Goal: Contribute content: Contribute content

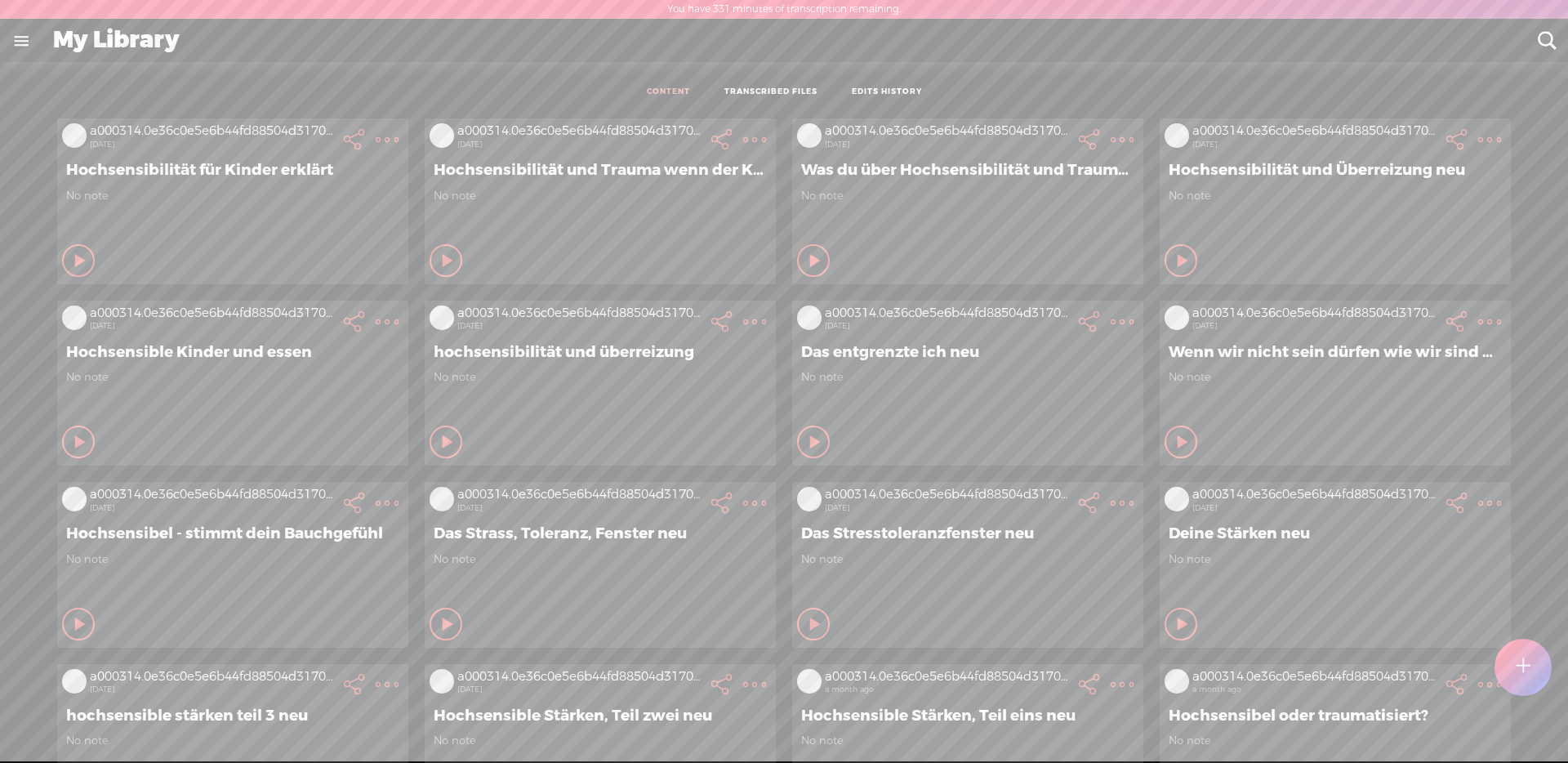
scroll to position [1, 0]
click at [1541, 672] on div at bounding box center [1522, 666] width 57 height 57
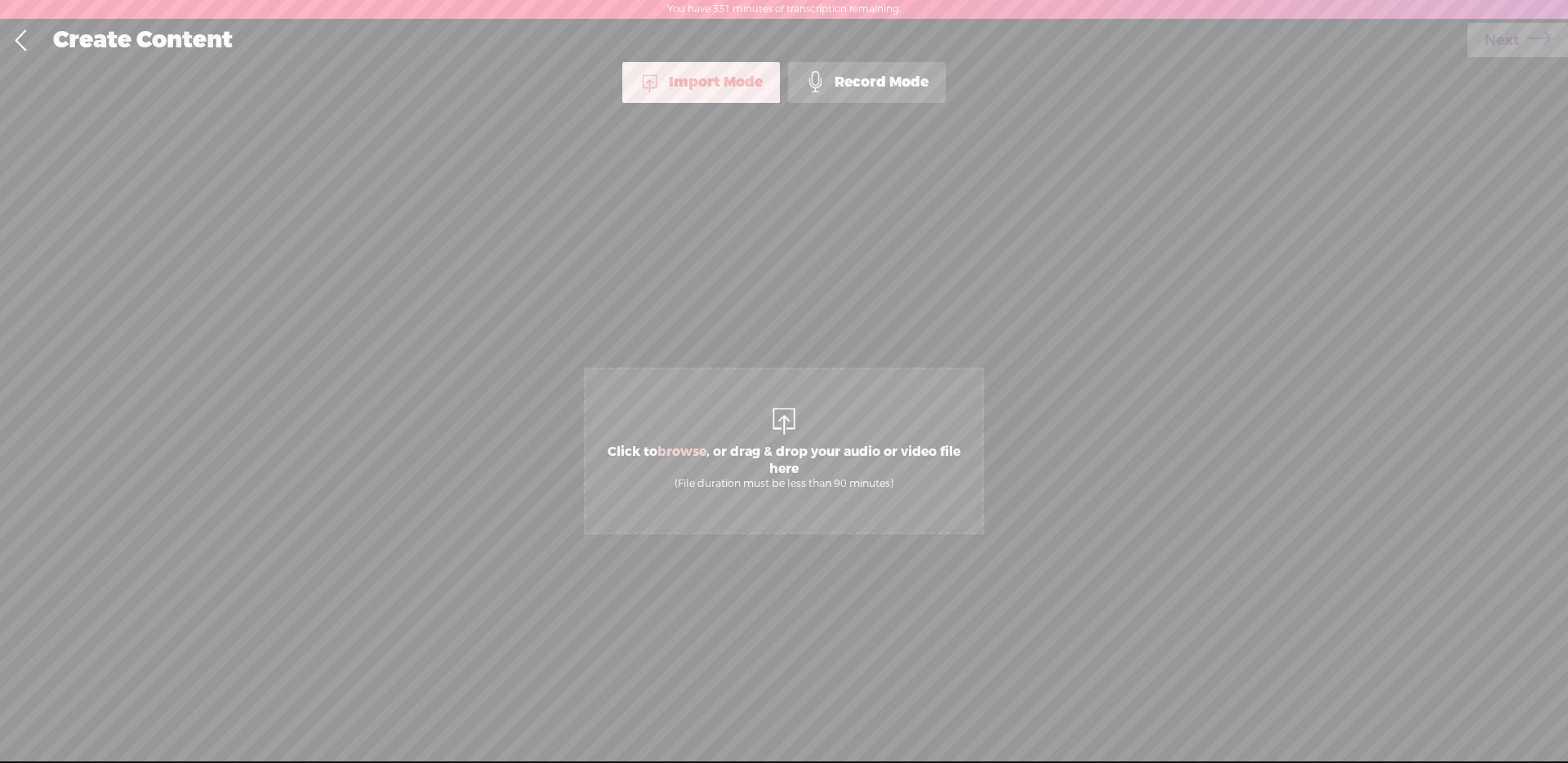
click at [823, 463] on span "Click to browse , or drag & drop your audio or video file here (File duration m…" at bounding box center [784, 466] width 397 height 63
click at [1513, 41] on span "Next" at bounding box center [1502, 40] width 35 height 42
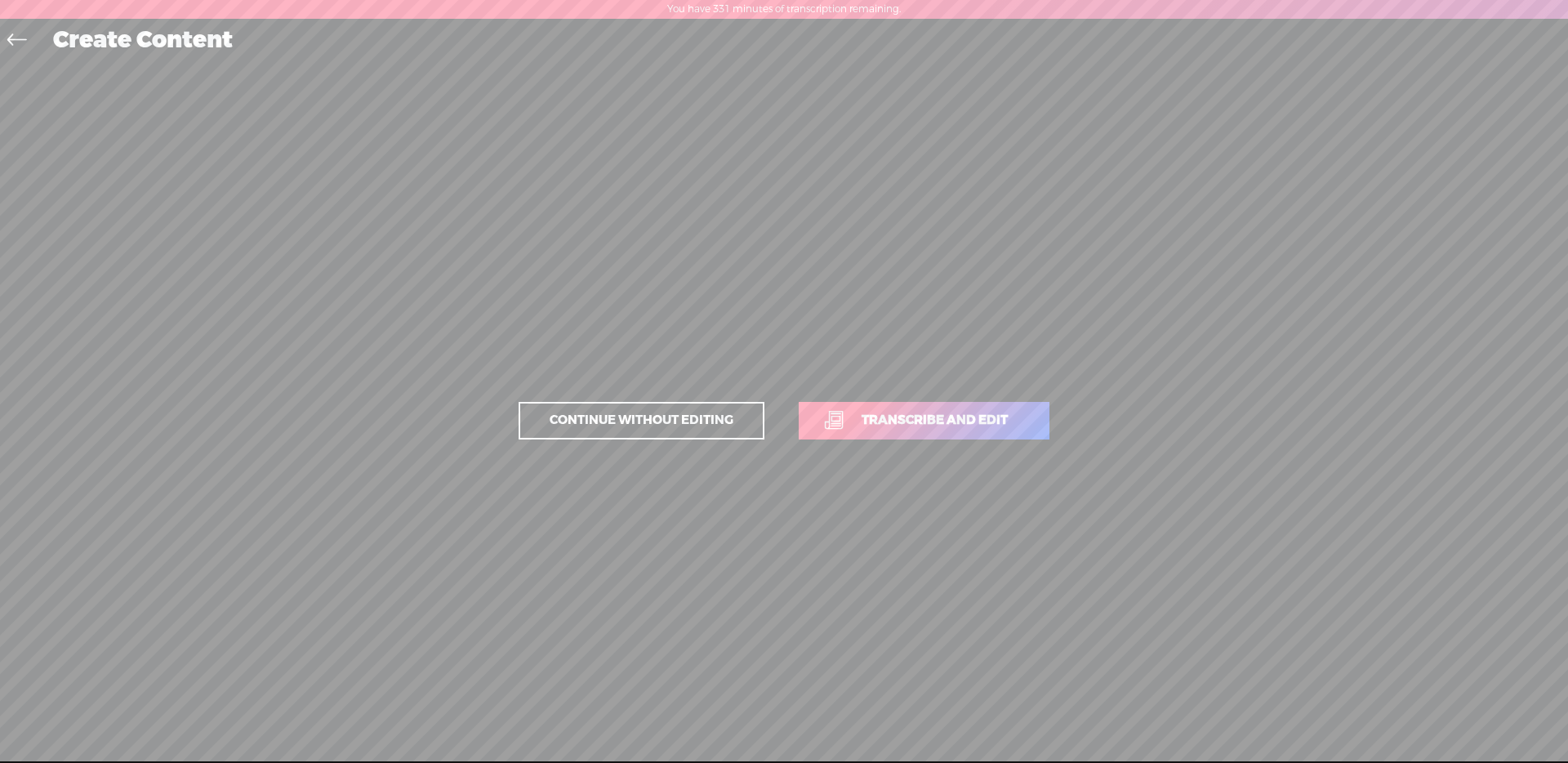
click at [632, 418] on span "Continue without editing" at bounding box center [641, 419] width 218 height 22
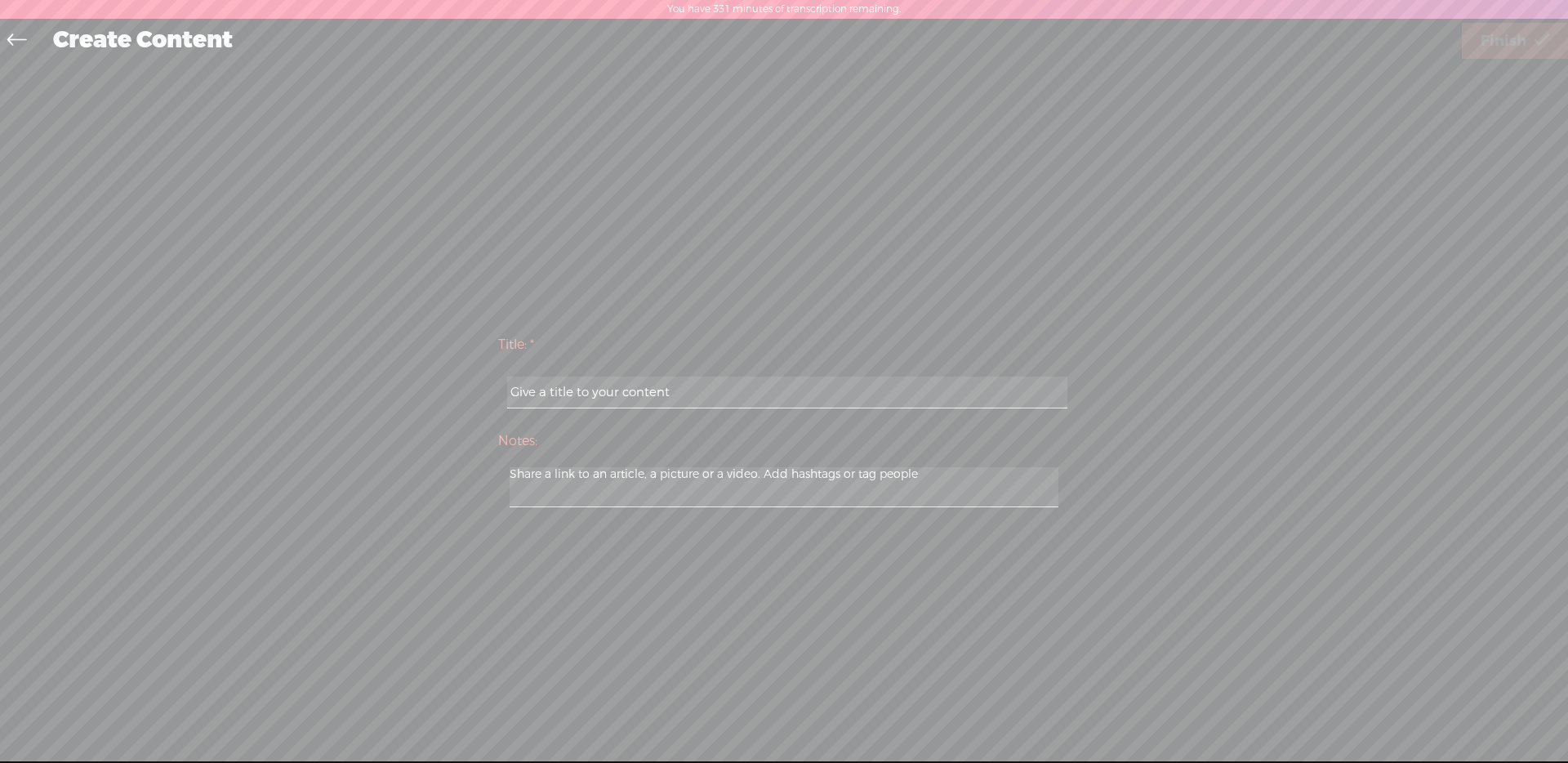
click at [687, 406] on input "text" at bounding box center [786, 392] width 560 height 32
click at [689, 396] on input "text" at bounding box center [786, 392] width 560 height 32
click at [626, 399] on input "text" at bounding box center [786, 392] width 560 height 32
type input "hochsensibel und ständig krank"
click at [1516, 38] on span "Finish" at bounding box center [1503, 41] width 46 height 42
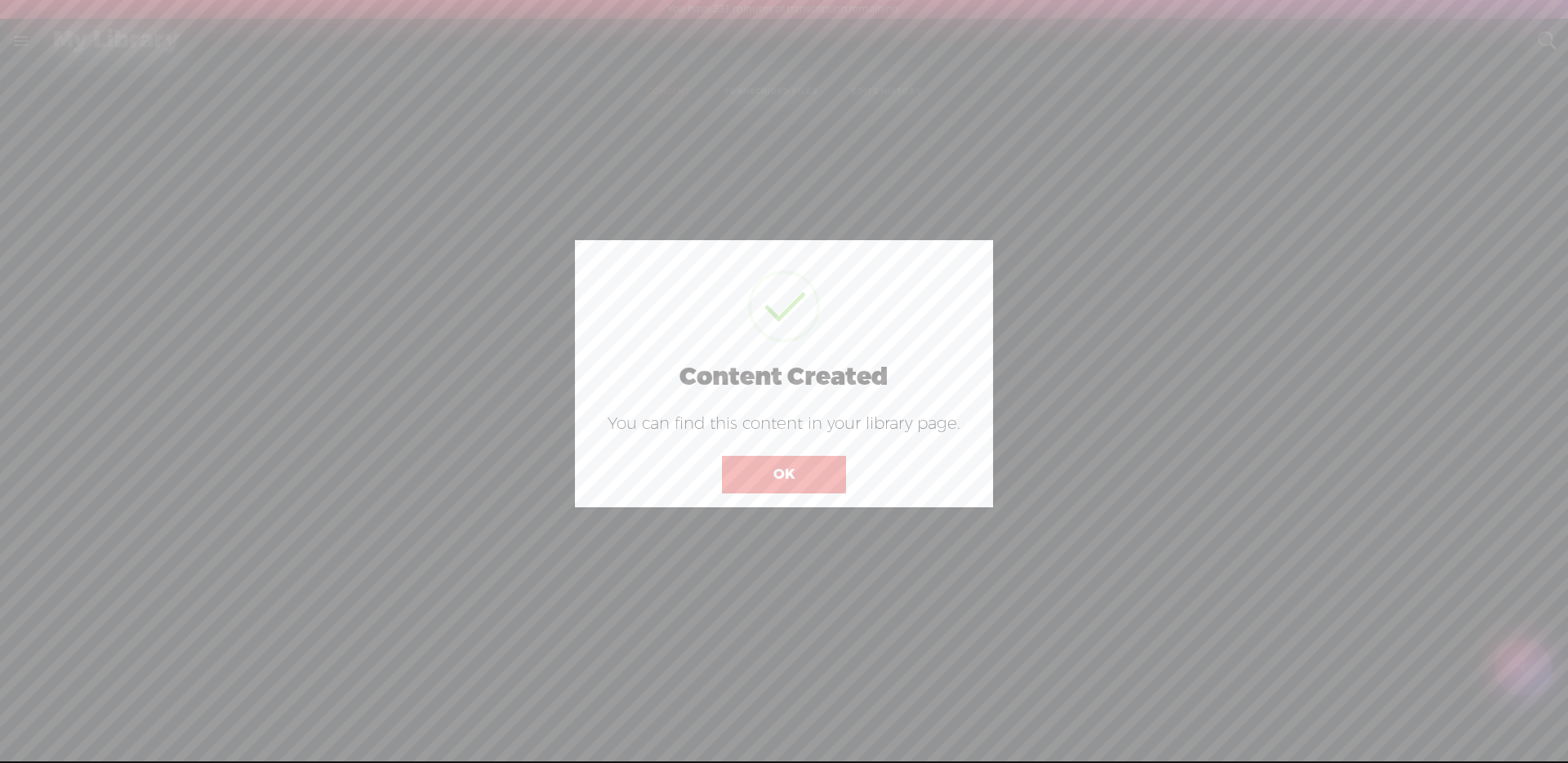
scroll to position [1, 0]
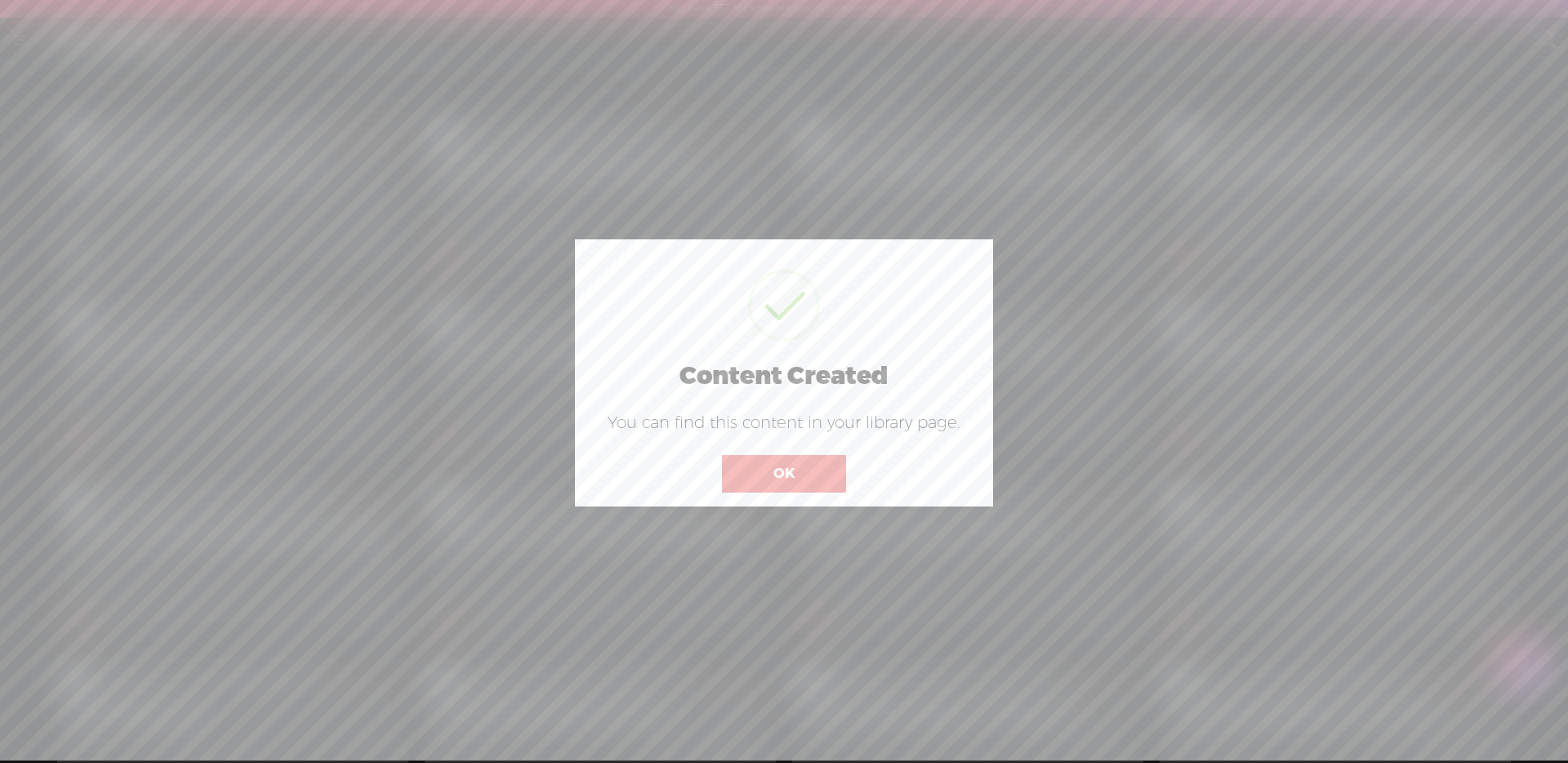
click at [829, 471] on button "OK" at bounding box center [784, 473] width 125 height 38
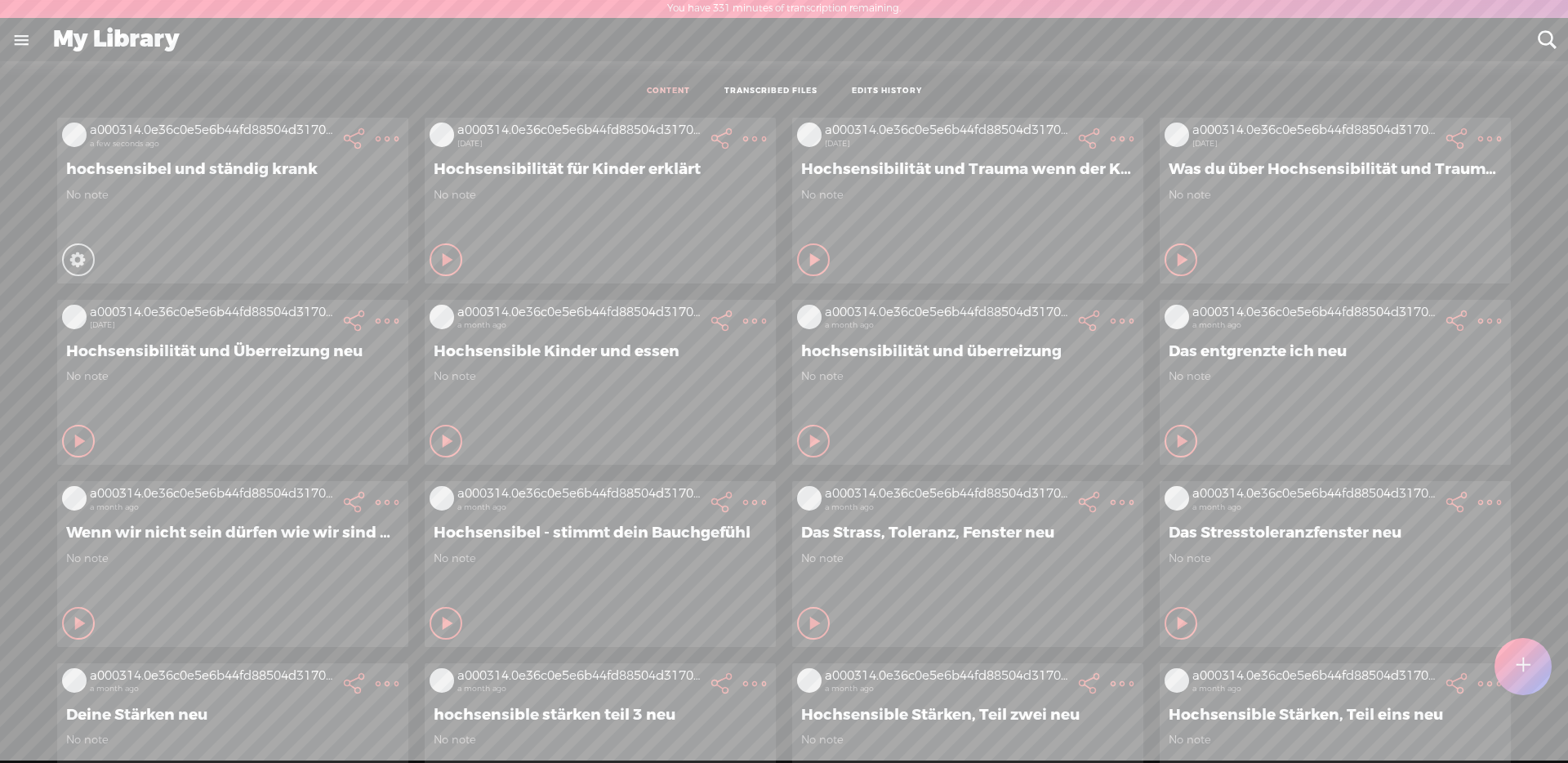
click at [297, 209] on div "No note" at bounding box center [233, 212] width 333 height 49
click at [376, 130] on t at bounding box center [386, 138] width 22 height 22
click at [286, 184] on link "Edit Details" at bounding box center [297, 193] width 164 height 38
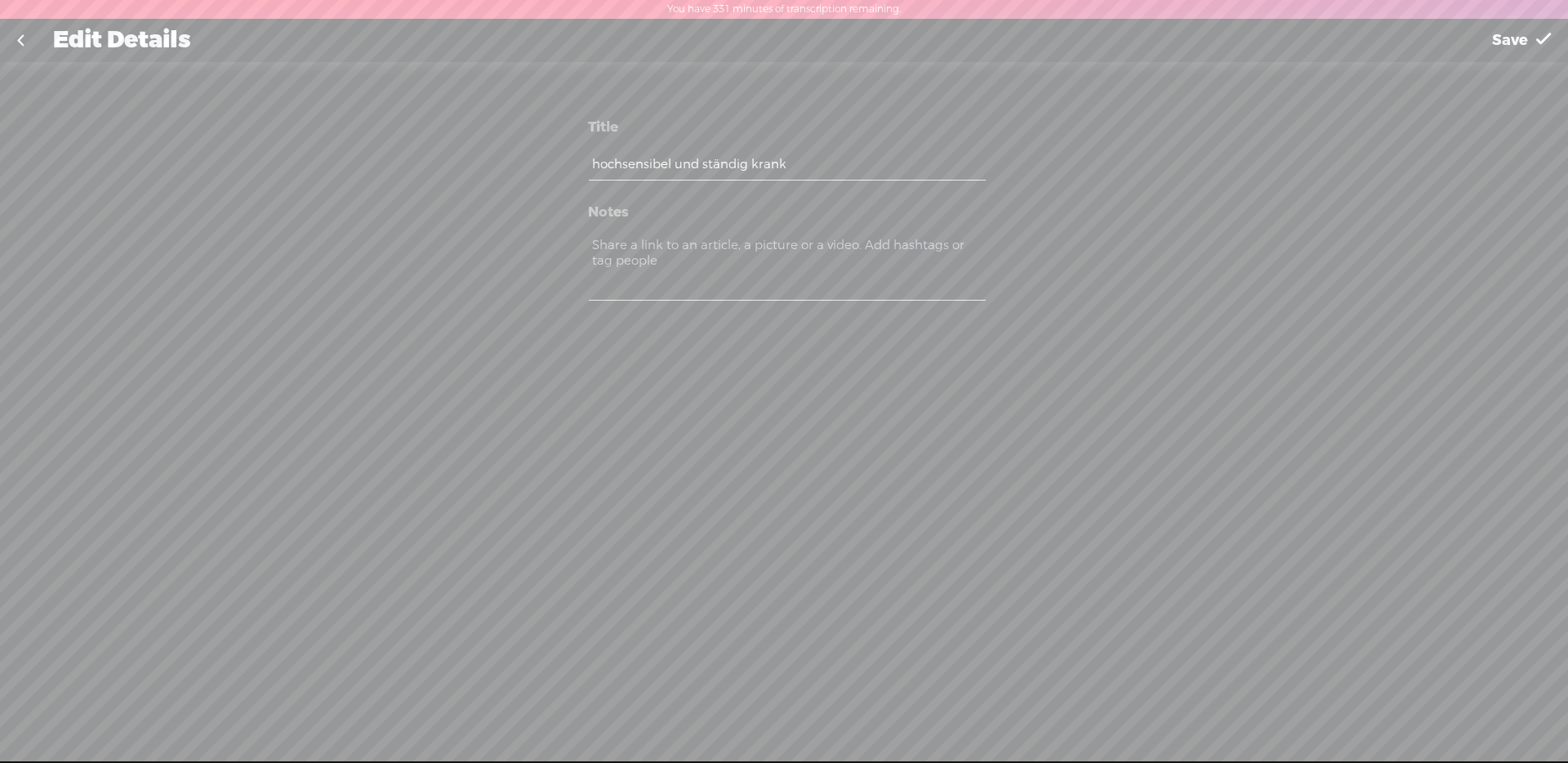
drag, startPoint x: 601, startPoint y: 166, endPoint x: 567, endPoint y: 164, distance: 34.1
click at [567, 164] on div "Title hochsensibel und ständig krank Notes" at bounding box center [784, 214] width 490 height 280
type input "Hochsensibel und ständig krank"
click at [1526, 36] on span "Save" at bounding box center [1510, 40] width 36 height 42
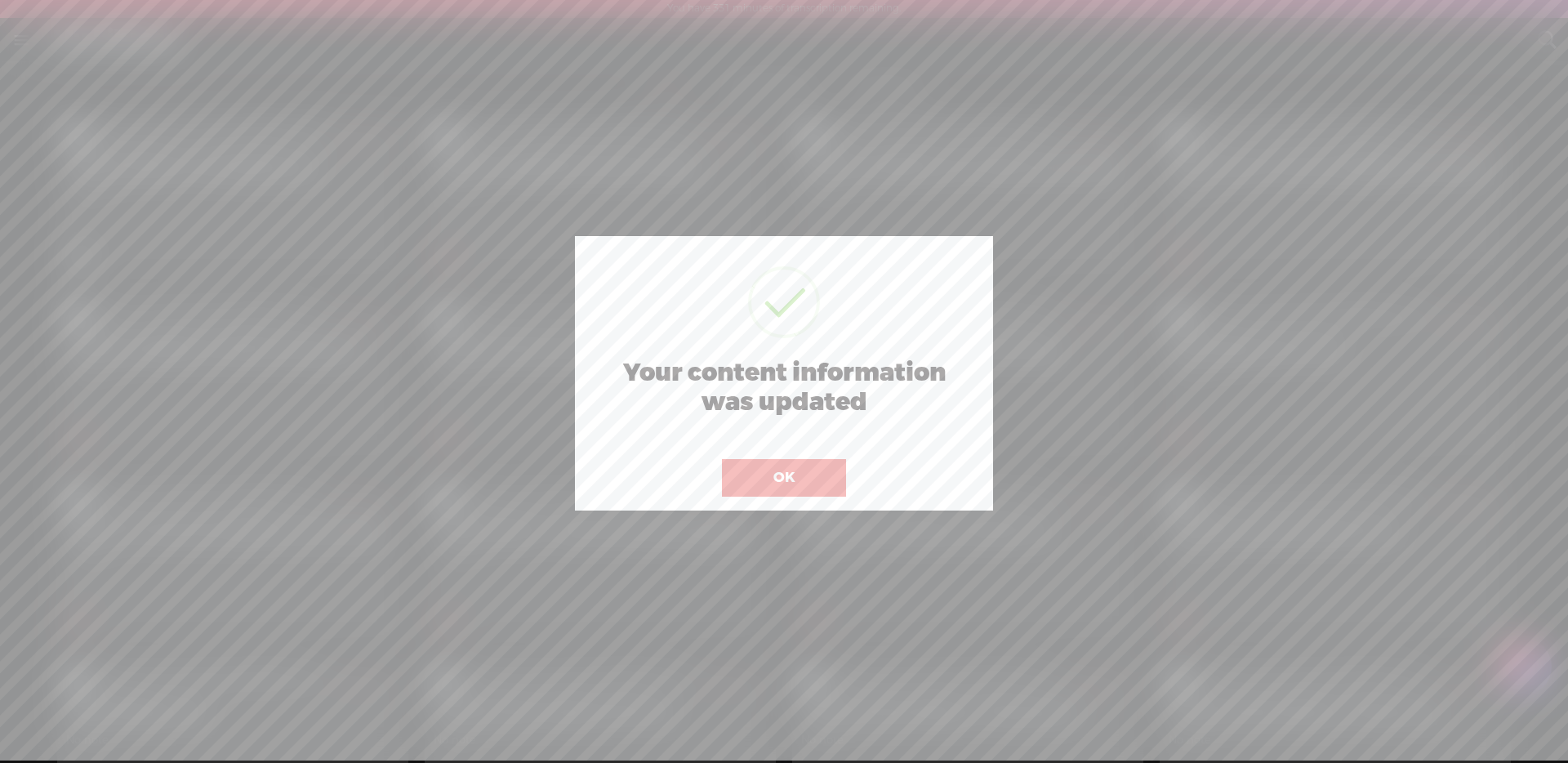
click at [786, 475] on button "OK" at bounding box center [784, 477] width 125 height 38
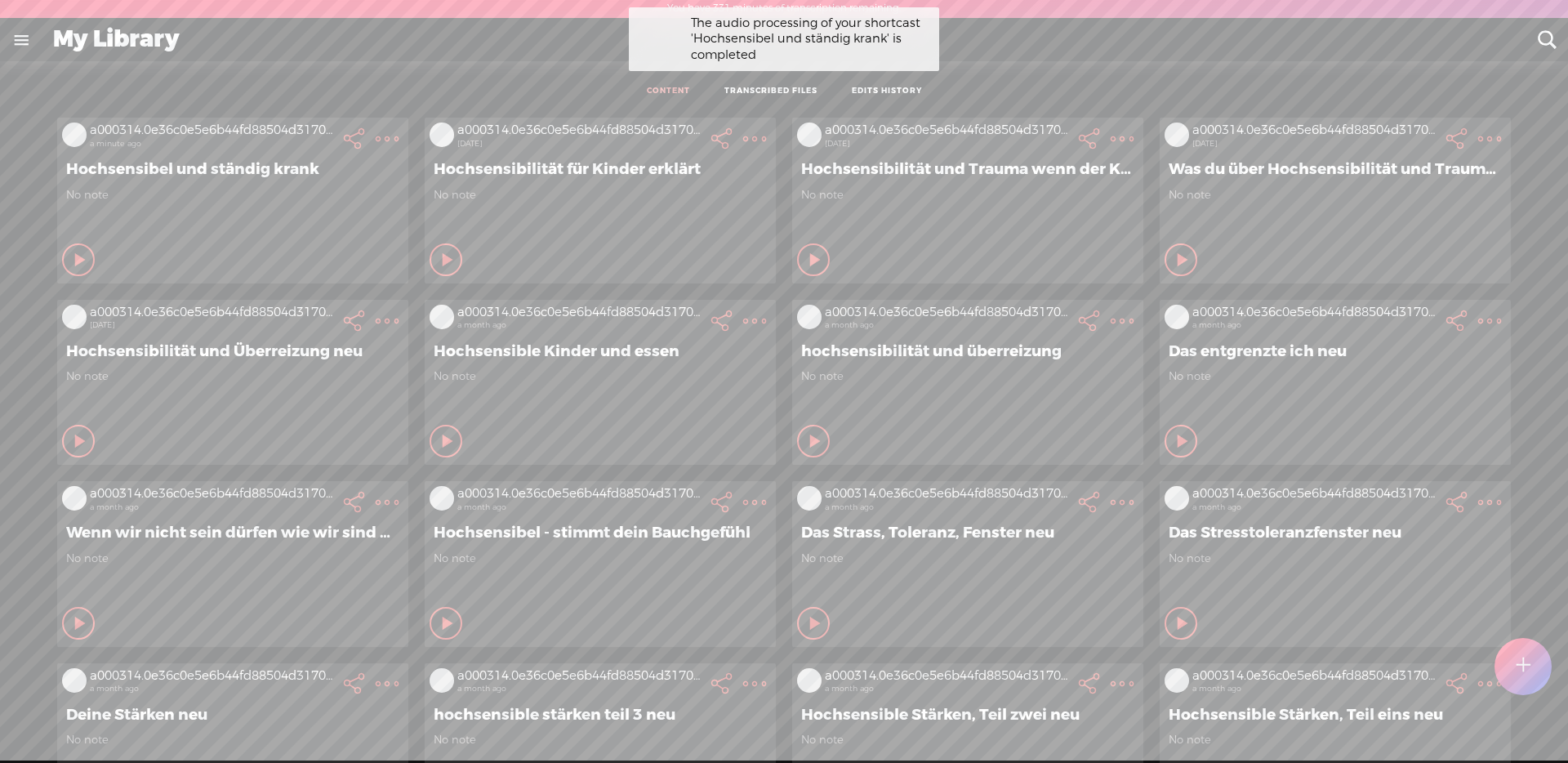
click at [266, 199] on span "No note" at bounding box center [233, 195] width 333 height 14
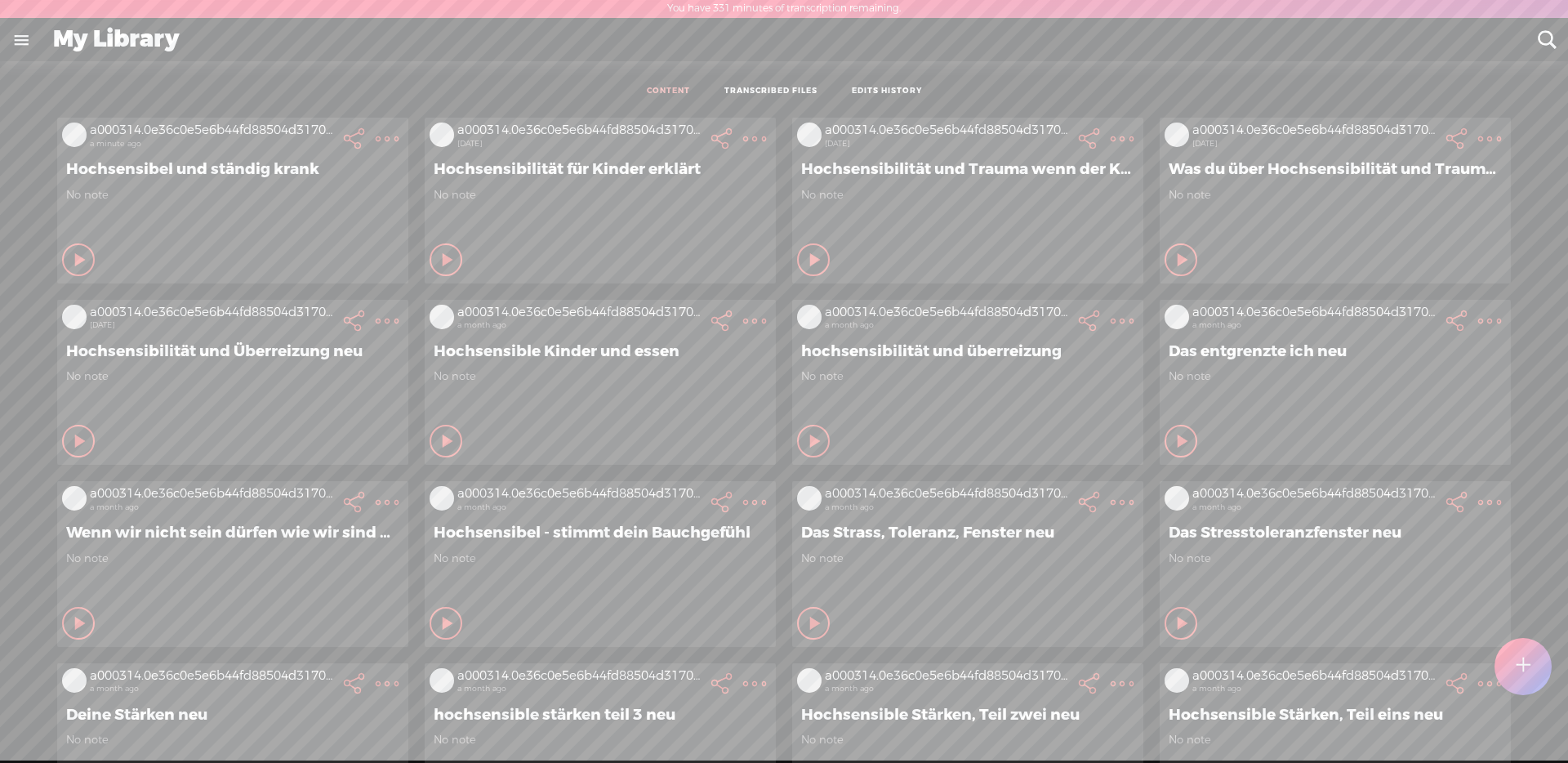
click at [376, 136] on t at bounding box center [386, 138] width 22 height 22
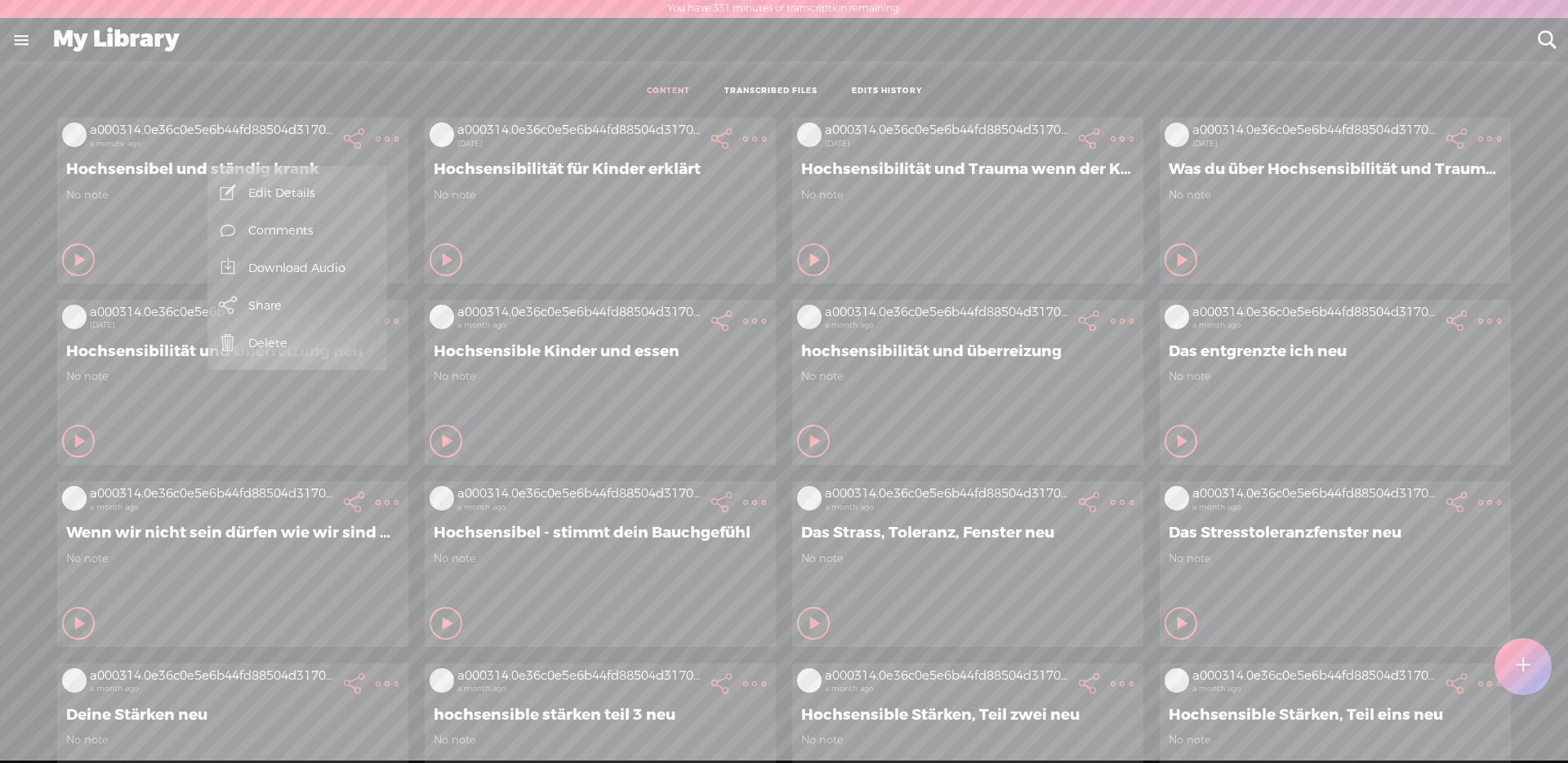
click at [291, 184] on link "Edit Details" at bounding box center [297, 193] width 164 height 38
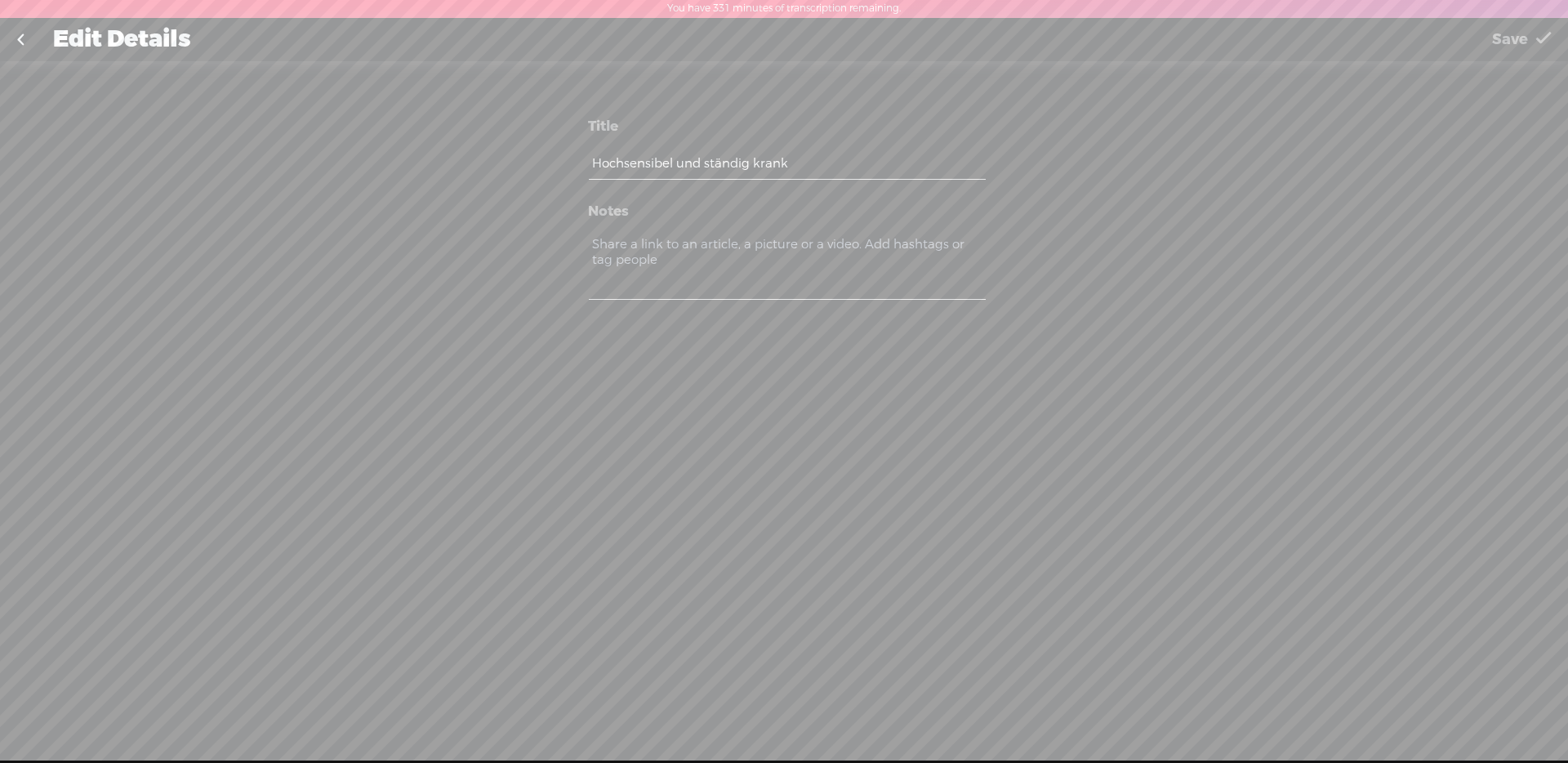
click at [1521, 36] on span "Save" at bounding box center [1510, 39] width 36 height 42
click at [21, 29] on link at bounding box center [20, 40] width 41 height 43
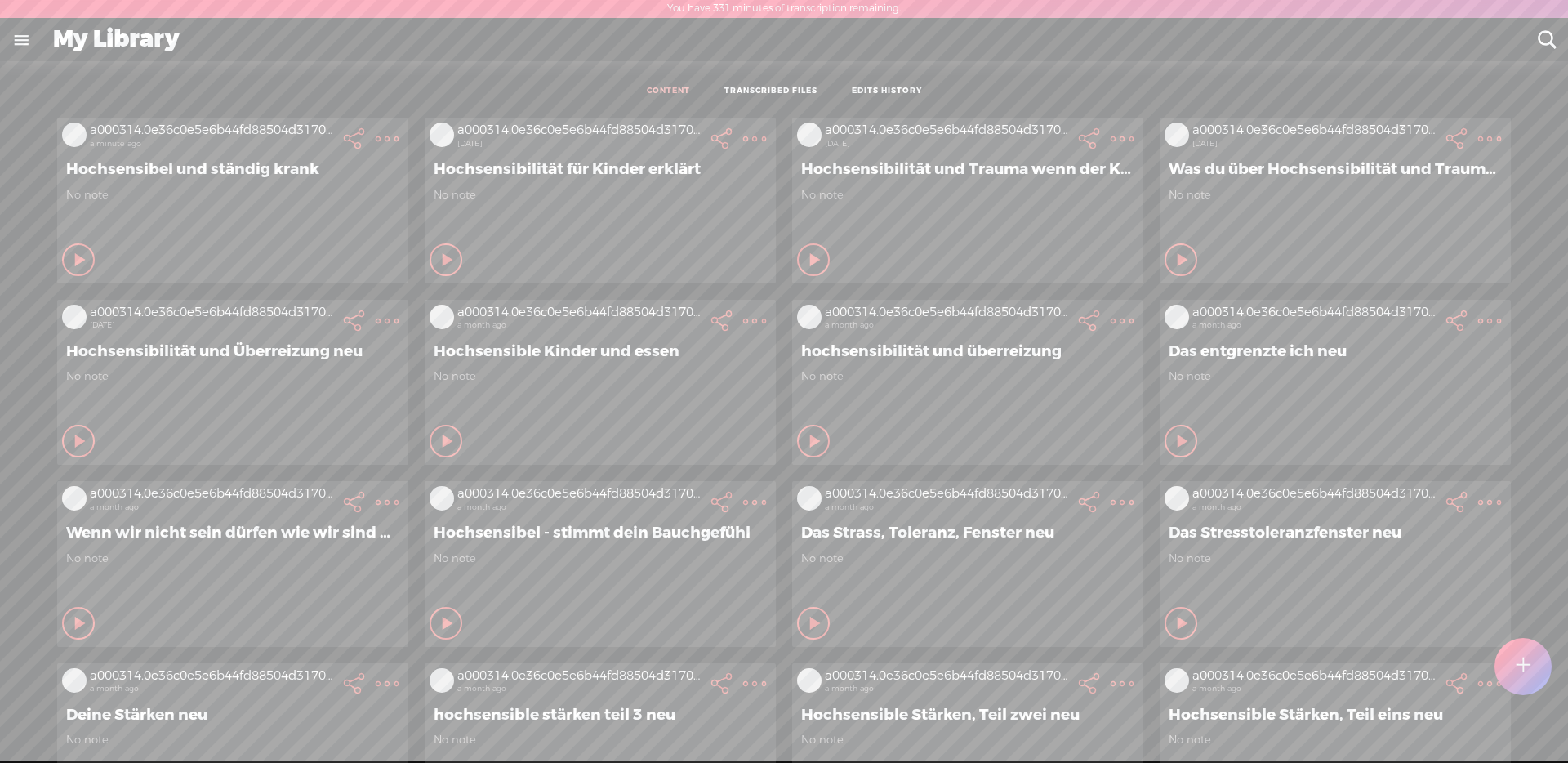
click at [127, 156] on div "Hochsensibel und ständig krank" at bounding box center [233, 168] width 342 height 28
click at [73, 259] on icon at bounding box center [81, 259] width 17 height 17
click at [71, 258] on icon at bounding box center [79, 259] width 17 height 17
click at [376, 139] on t at bounding box center [386, 138] width 22 height 22
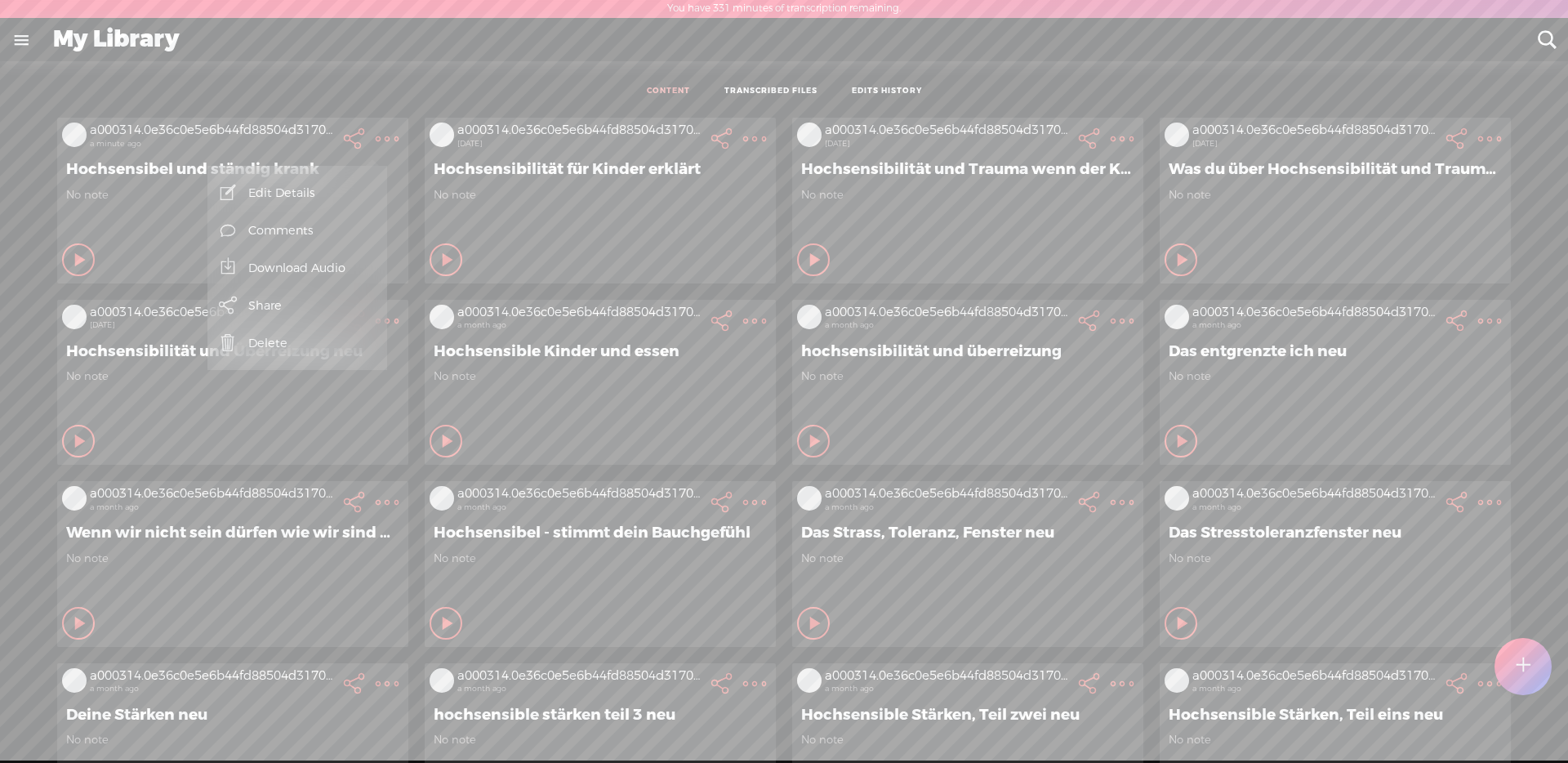
click at [78, 170] on span "Hochsensibel und ständig krank" at bounding box center [233, 169] width 333 height 19
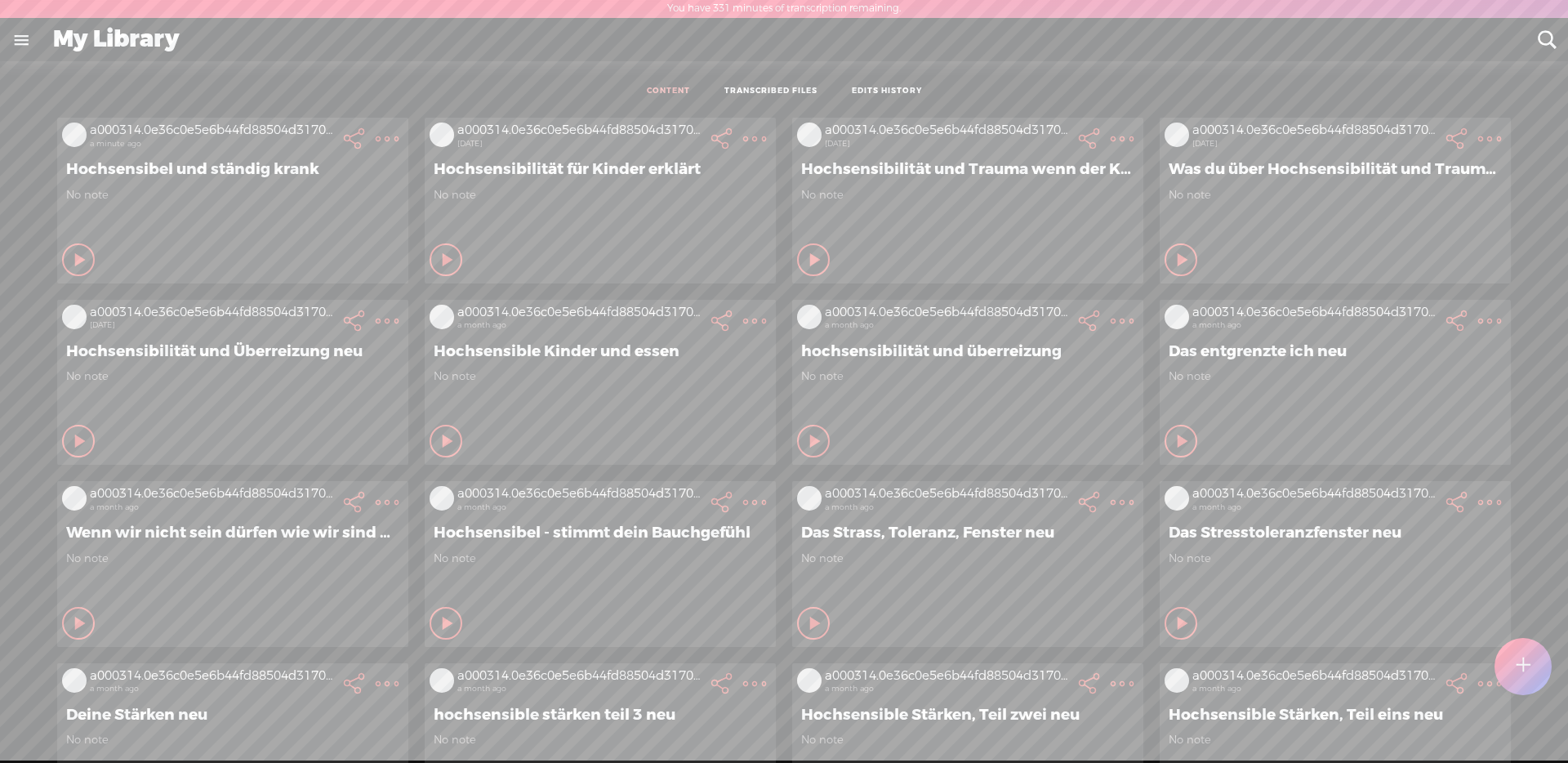
click at [371, 134] on icon at bounding box center [387, 139] width 33 height 33
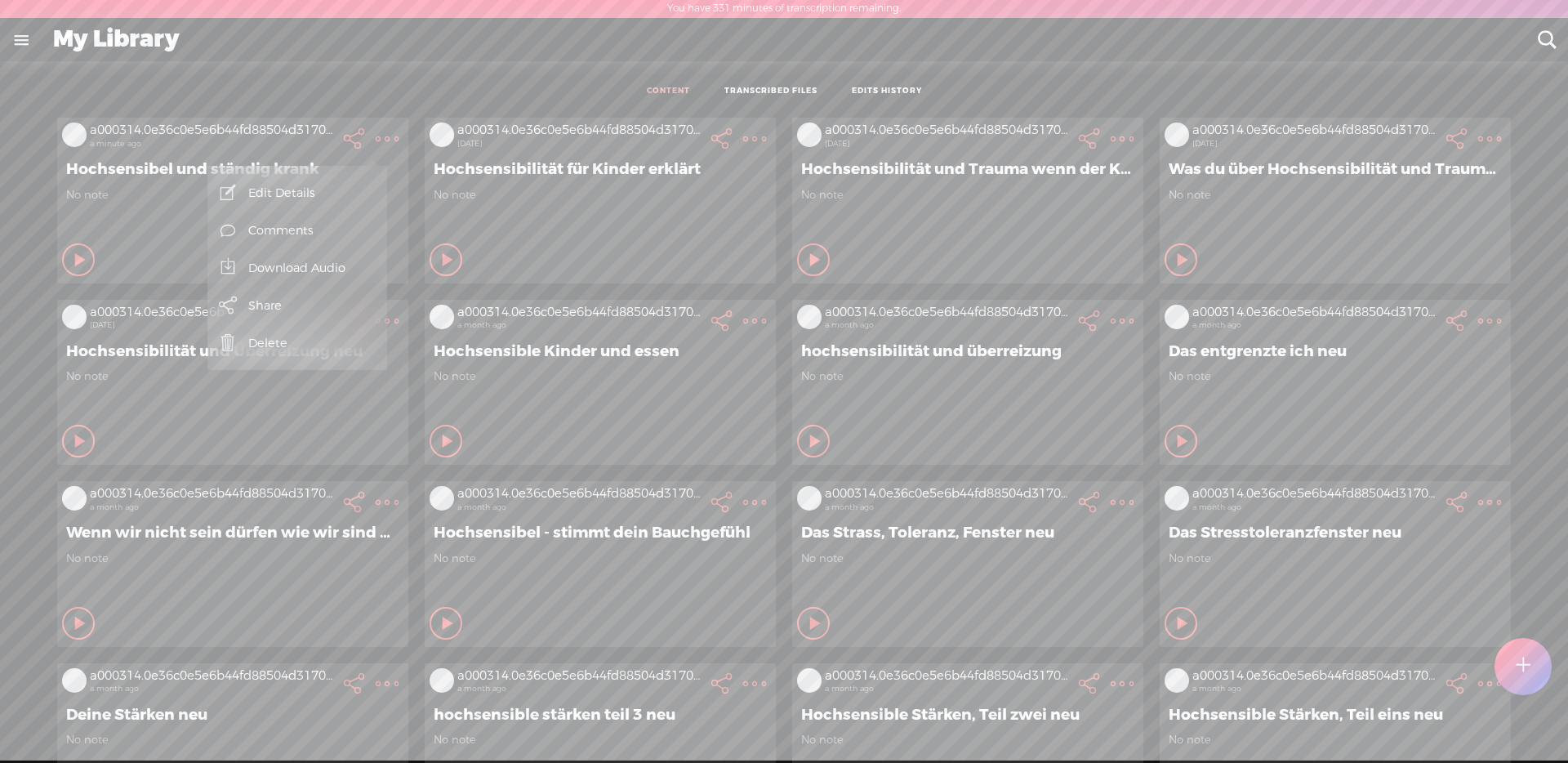
click at [329, 190] on link "Edit Details" at bounding box center [297, 193] width 164 height 38
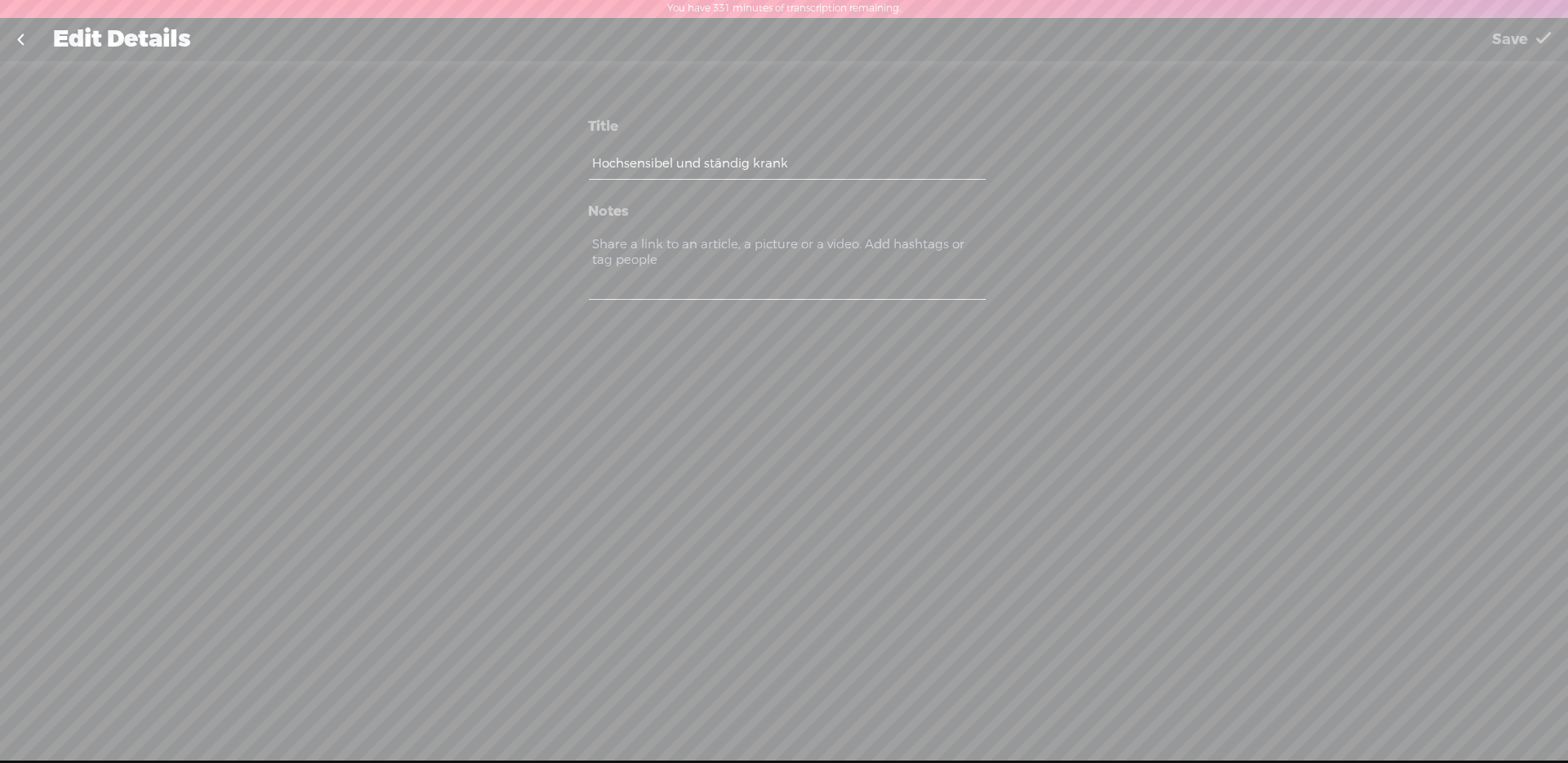
click at [15, 39] on link at bounding box center [20, 40] width 41 height 43
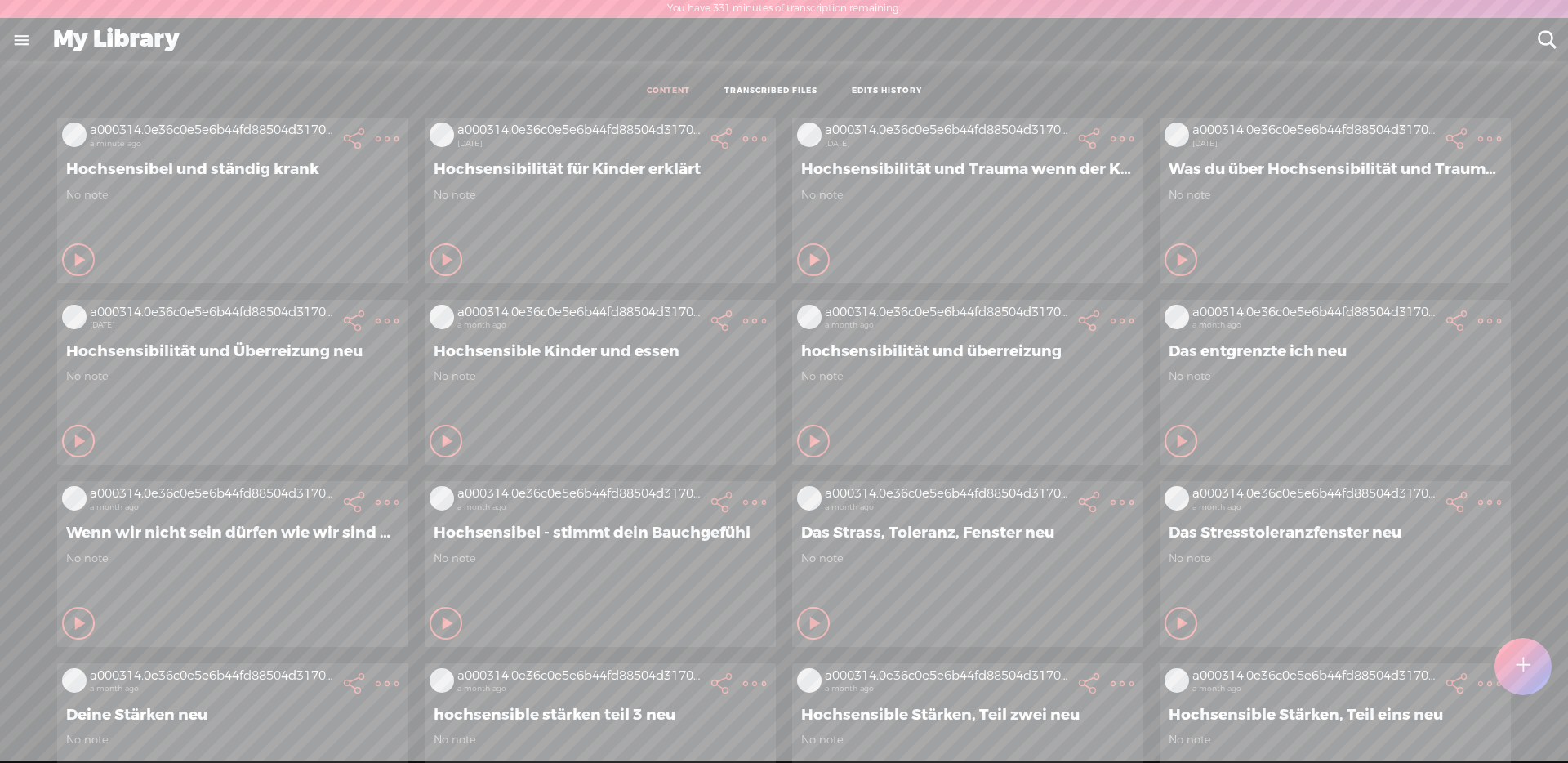
scroll to position [2, 0]
click at [376, 129] on t at bounding box center [386, 136] width 22 height 22
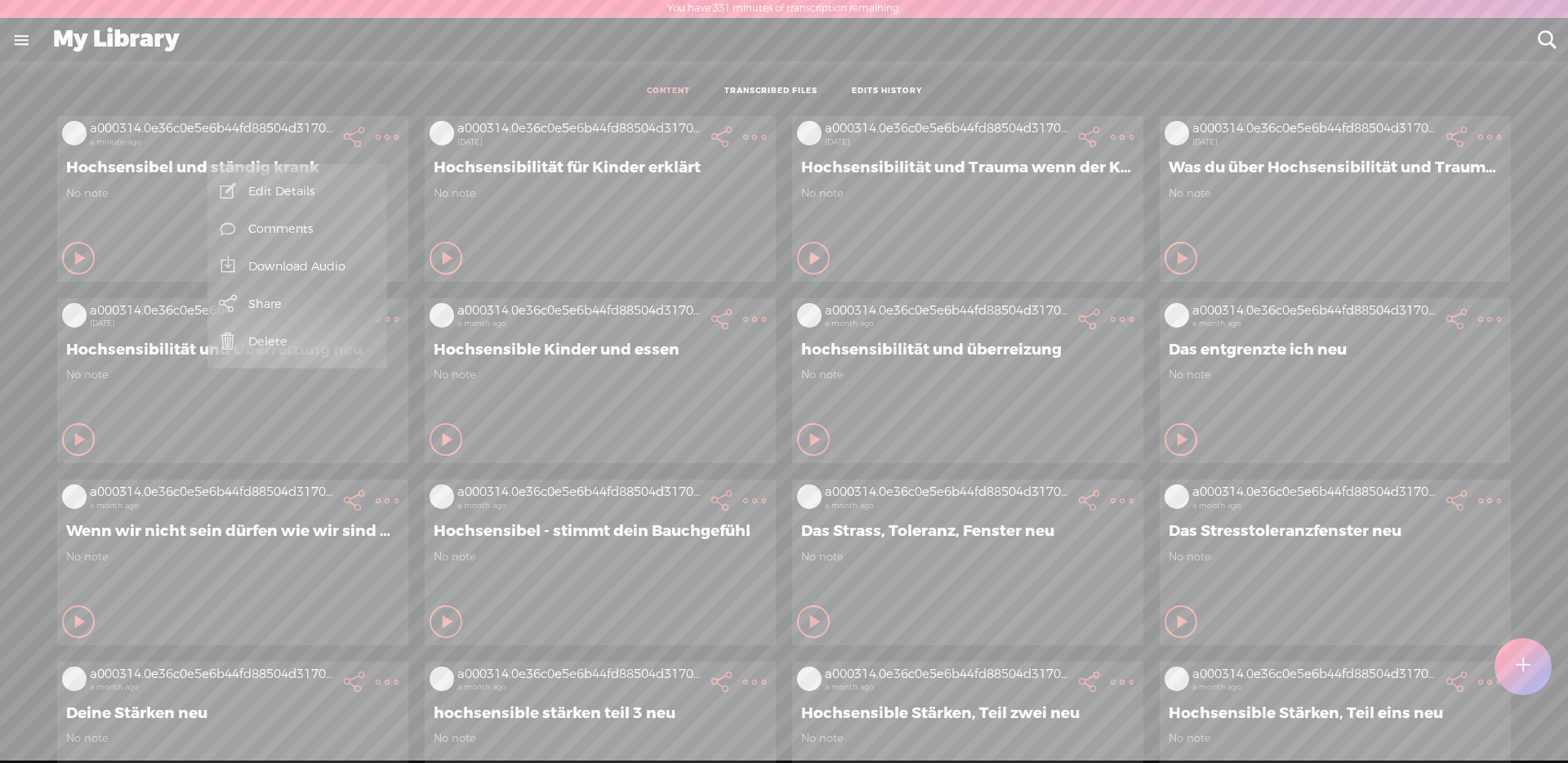
click at [296, 186] on link "Edit Details" at bounding box center [297, 191] width 164 height 38
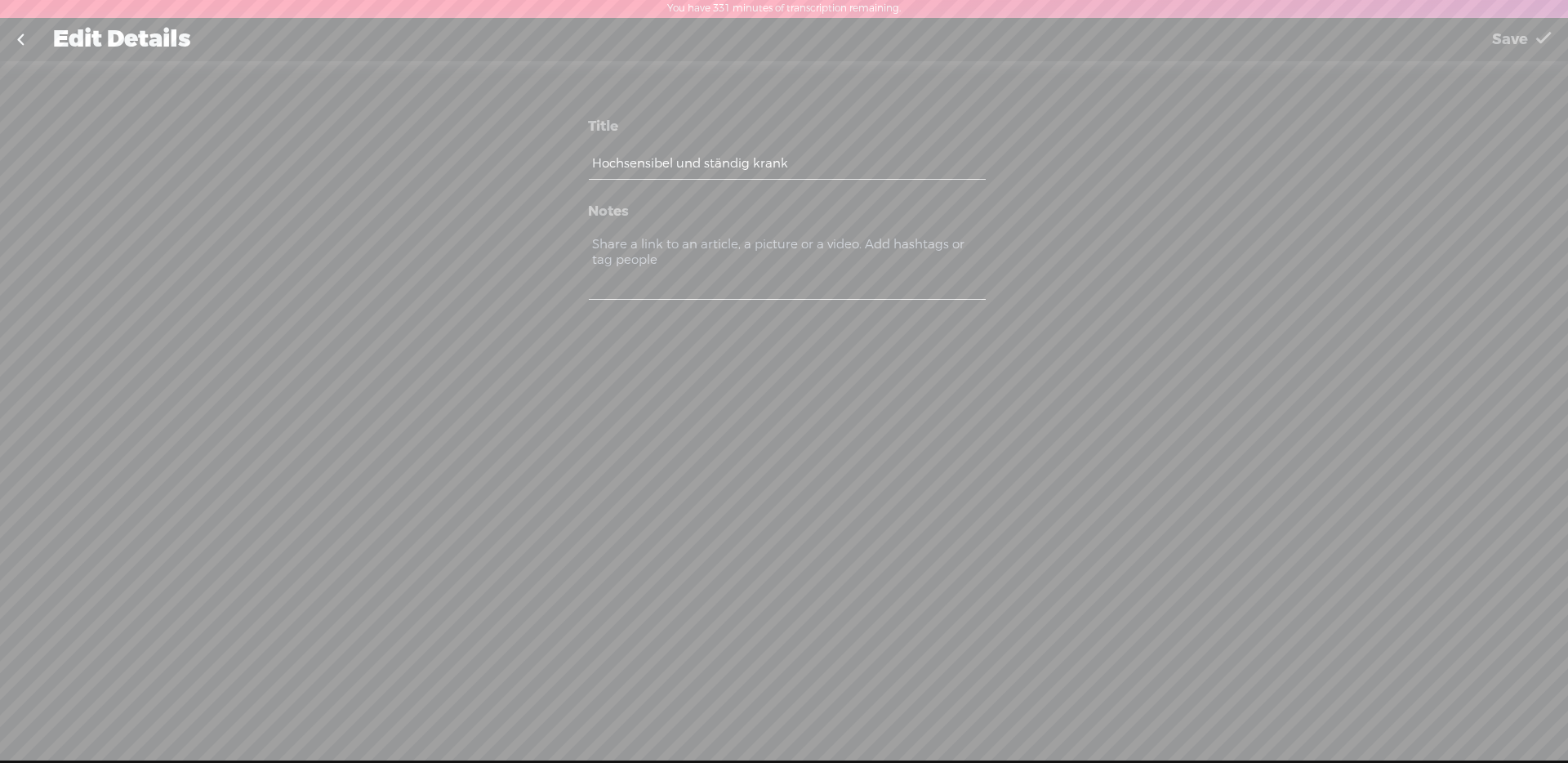
click at [11, 39] on link at bounding box center [20, 40] width 41 height 43
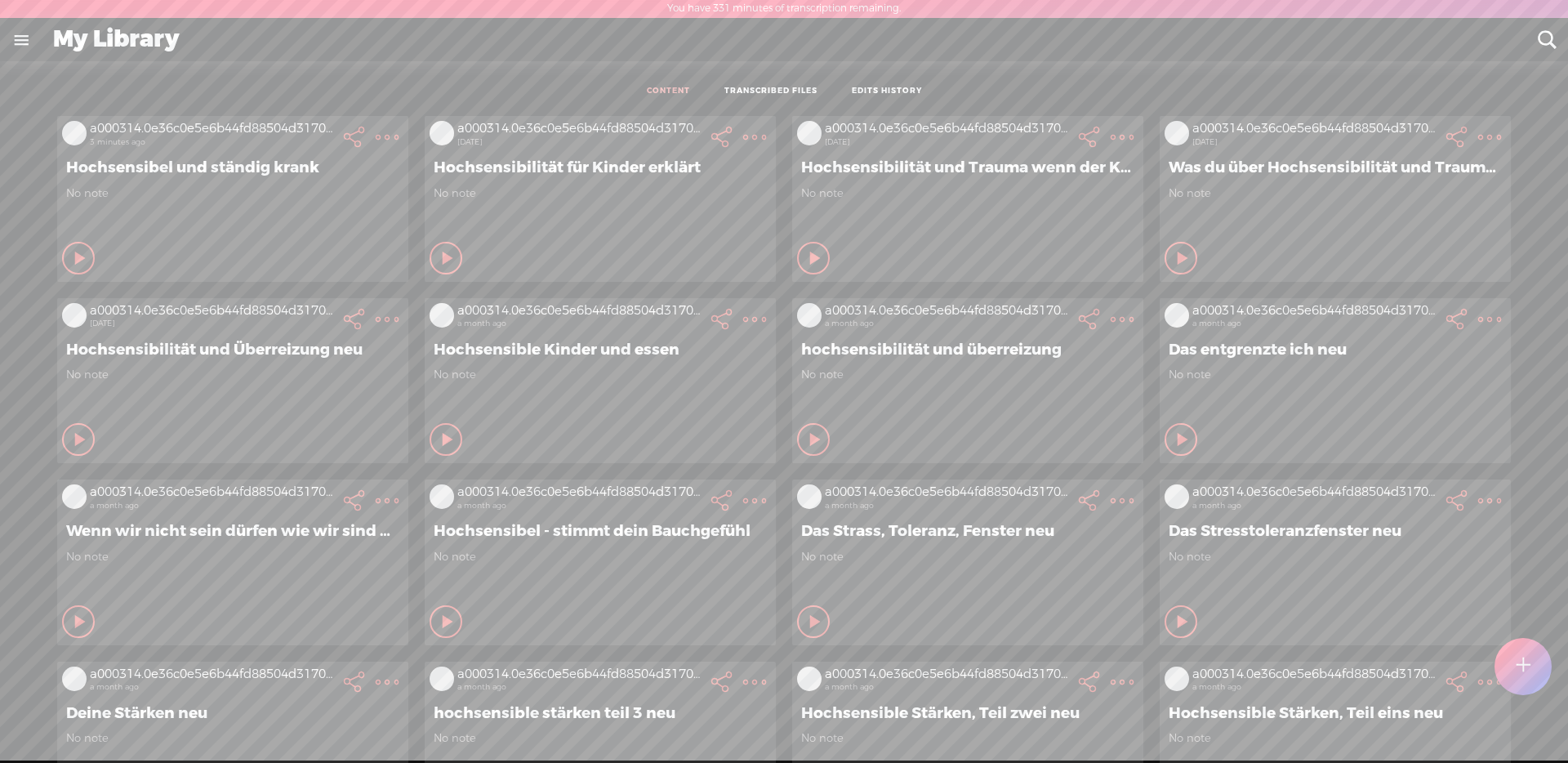
click at [376, 142] on t at bounding box center [386, 136] width 22 height 22
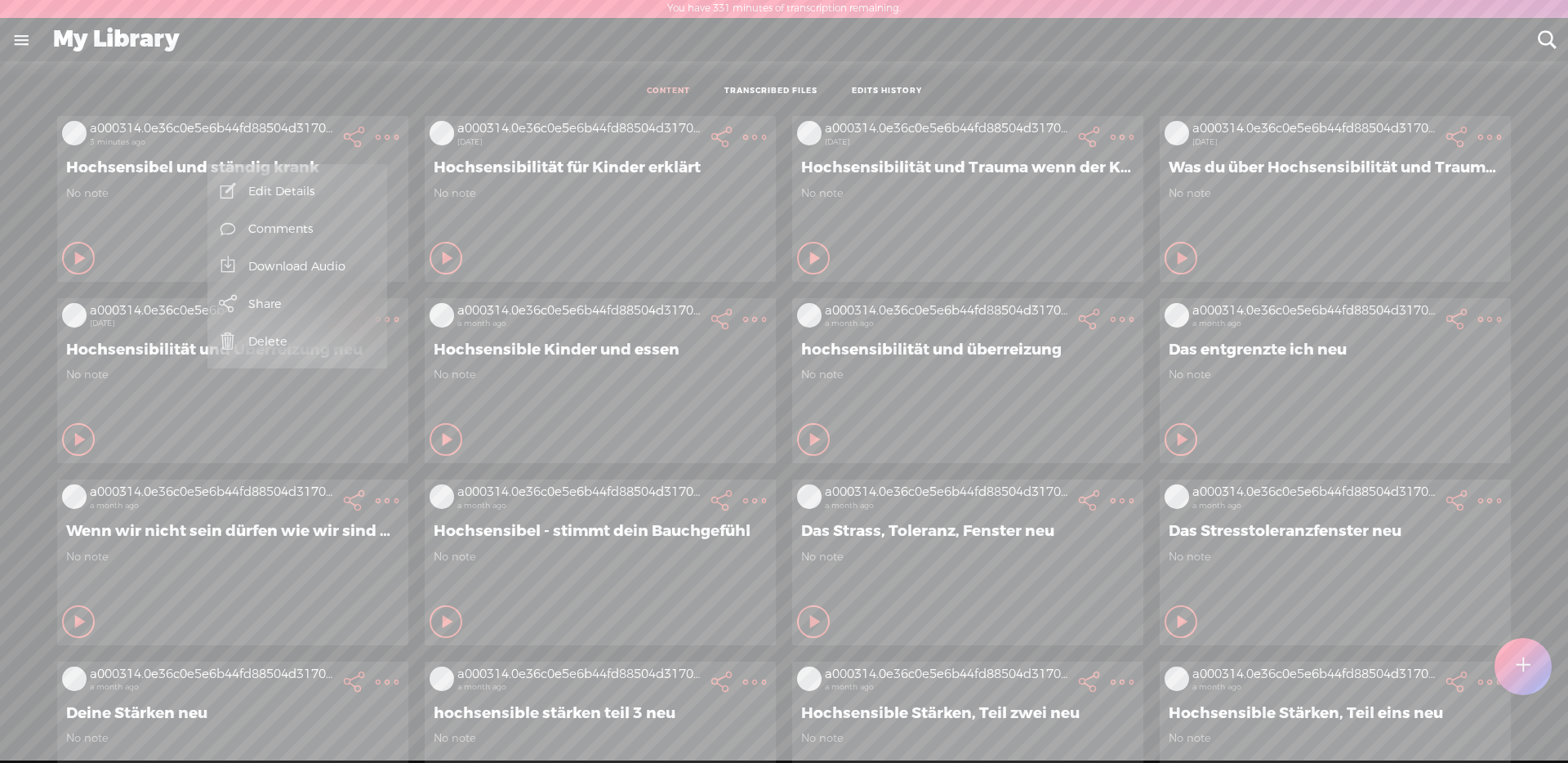
click at [272, 332] on link "Delete" at bounding box center [297, 341] width 164 height 38
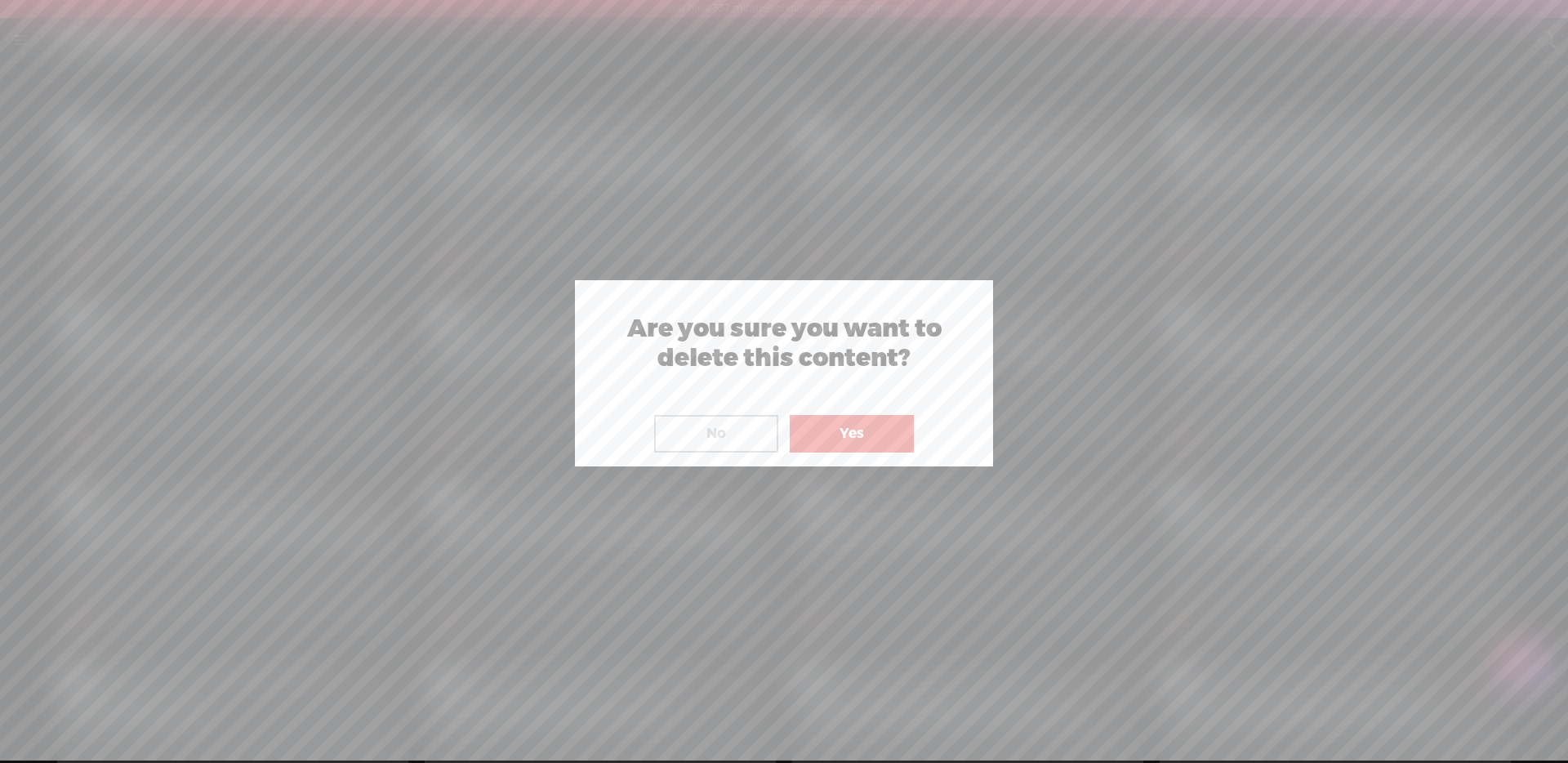
click at [717, 428] on button "No" at bounding box center [716, 433] width 125 height 38
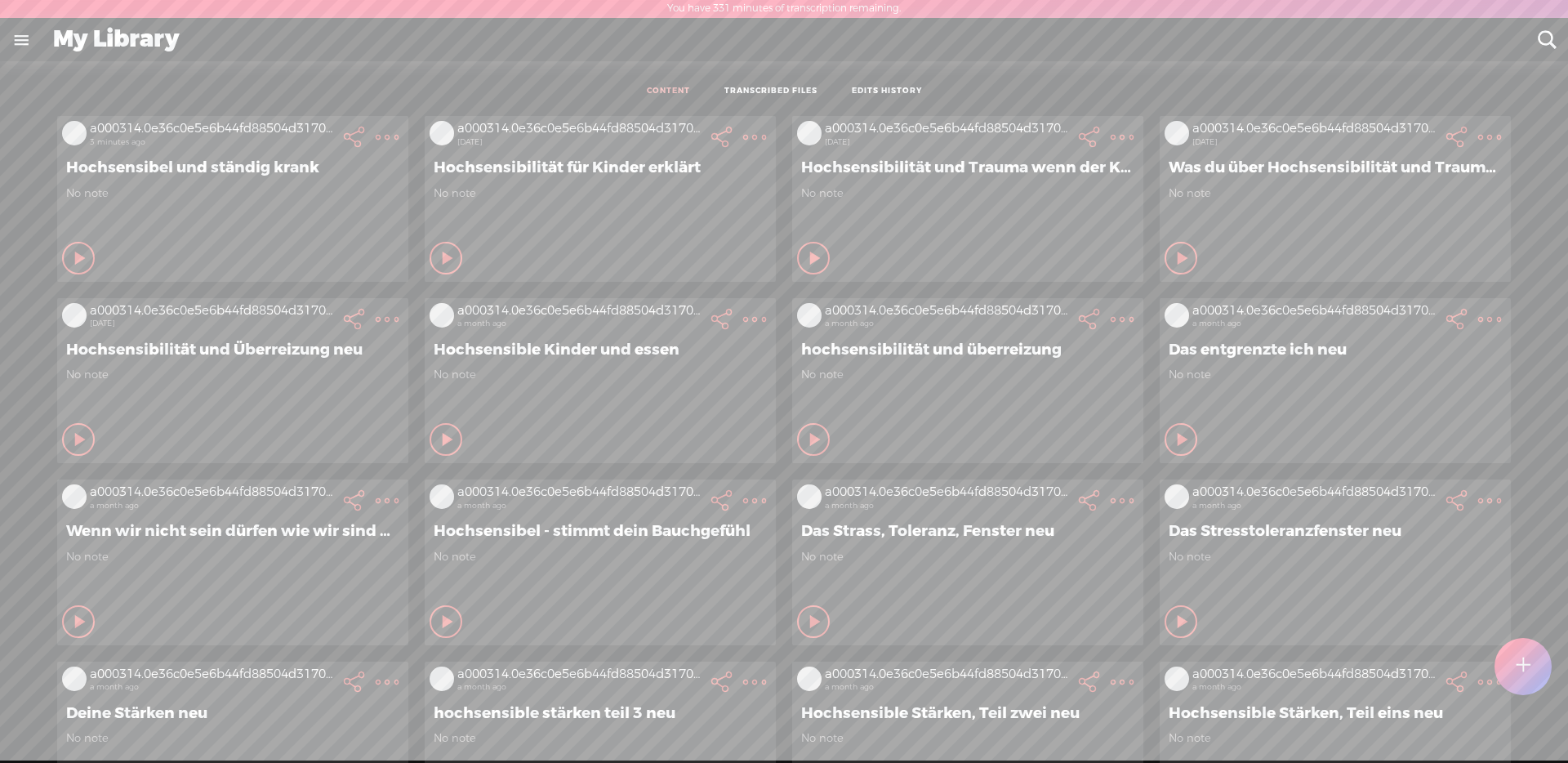
drag, startPoint x: 342, startPoint y: 175, endPoint x: 55, endPoint y: 160, distance: 287.4
click at [66, 160] on span "Hochsensibel und ständig krank" at bounding box center [233, 167] width 333 height 19
drag, startPoint x: 48, startPoint y: 153, endPoint x: 370, endPoint y: 189, distance: 324.0
click at [370, 189] on div "a000314.0e36c0e5e6b44fd88504d3170d531385.1137 3 minutes ago Hochsensibel und st…" at bounding box center [233, 198] width 351 height 164
drag, startPoint x: 297, startPoint y: 154, endPoint x: 339, endPoint y: 162, distance: 42.8
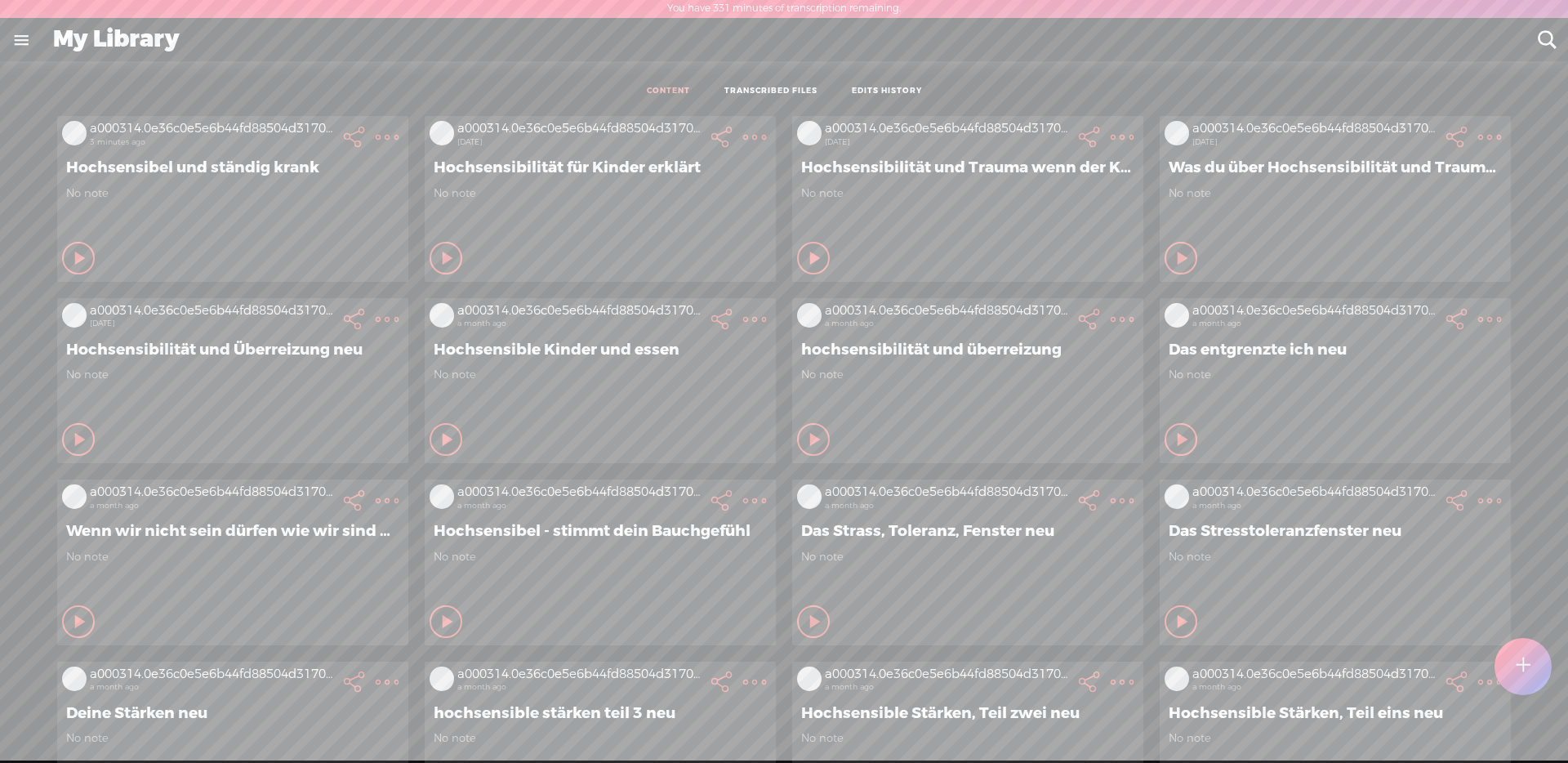
click at [305, 156] on div "Hochsensibel und ständig krank" at bounding box center [233, 167] width 342 height 28
click at [379, 135] on t at bounding box center [386, 136] width 22 height 22
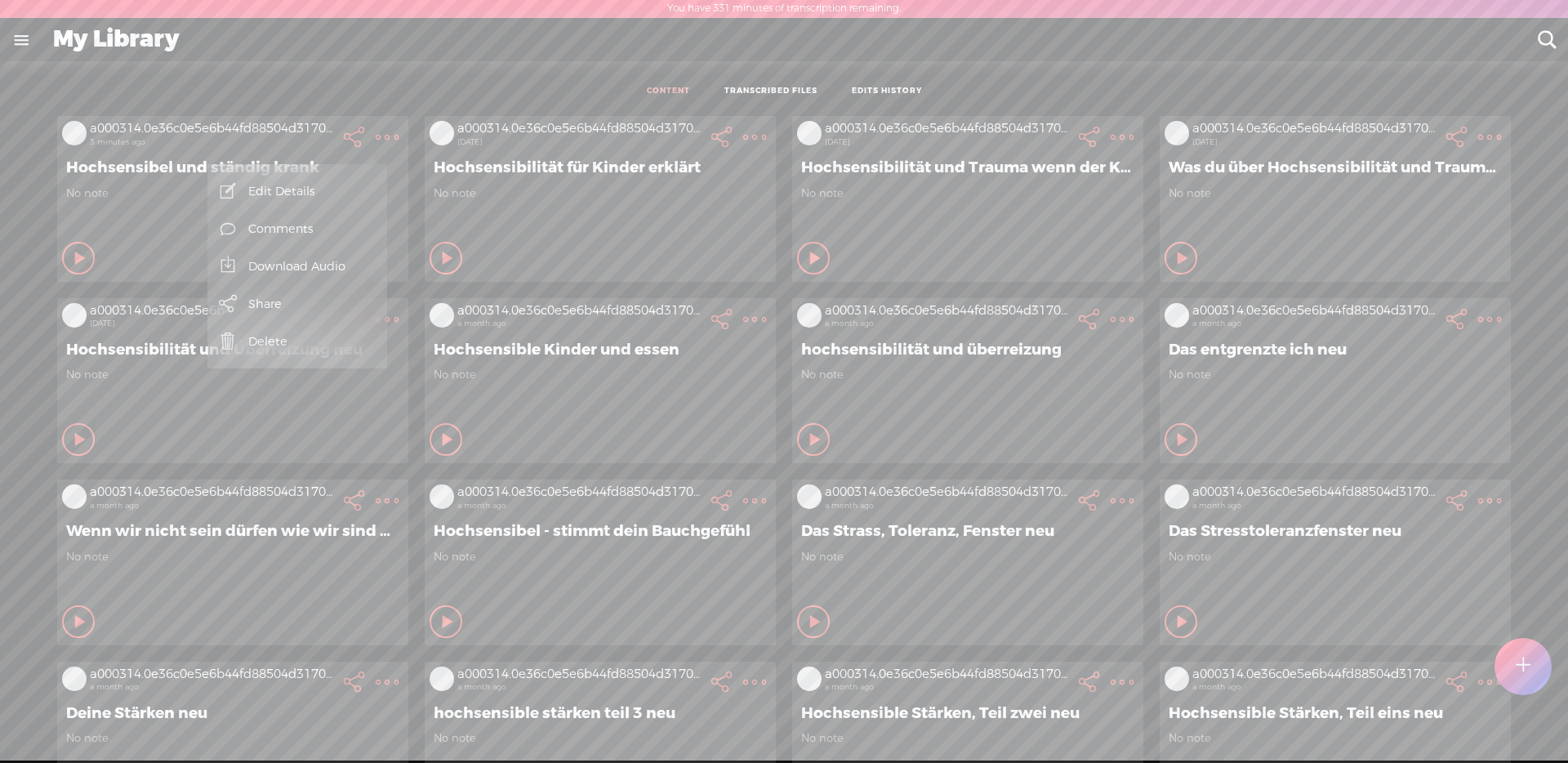
click at [280, 196] on link "Edit Details" at bounding box center [297, 191] width 164 height 38
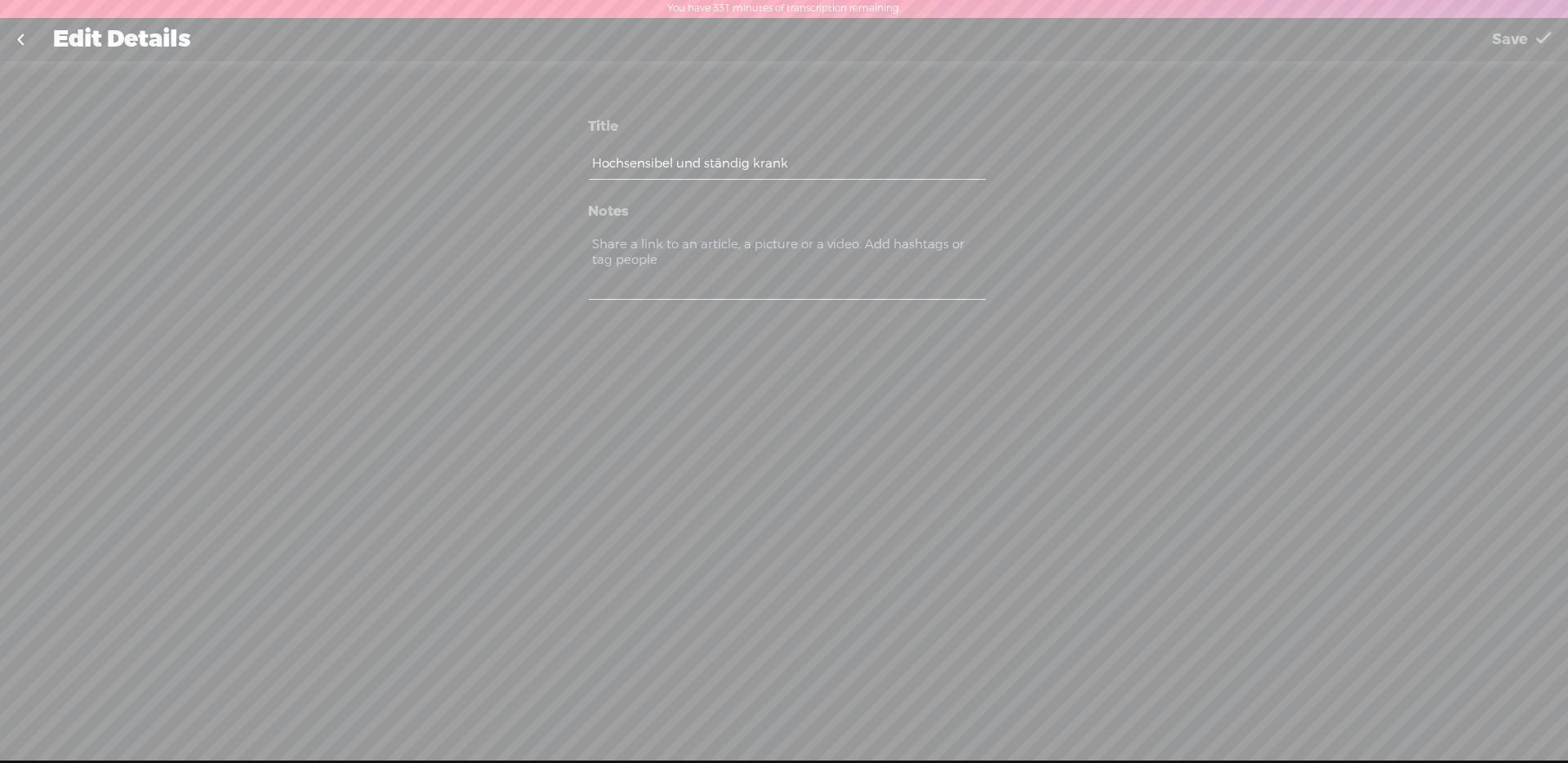
drag, startPoint x: 824, startPoint y: 172, endPoint x: 544, endPoint y: 159, distance: 280.3
click at [544, 160] on div "Title Hochsensibel und ständig krank Notes" at bounding box center [784, 214] width 490 height 280
click at [26, 40] on link at bounding box center [20, 40] width 41 height 43
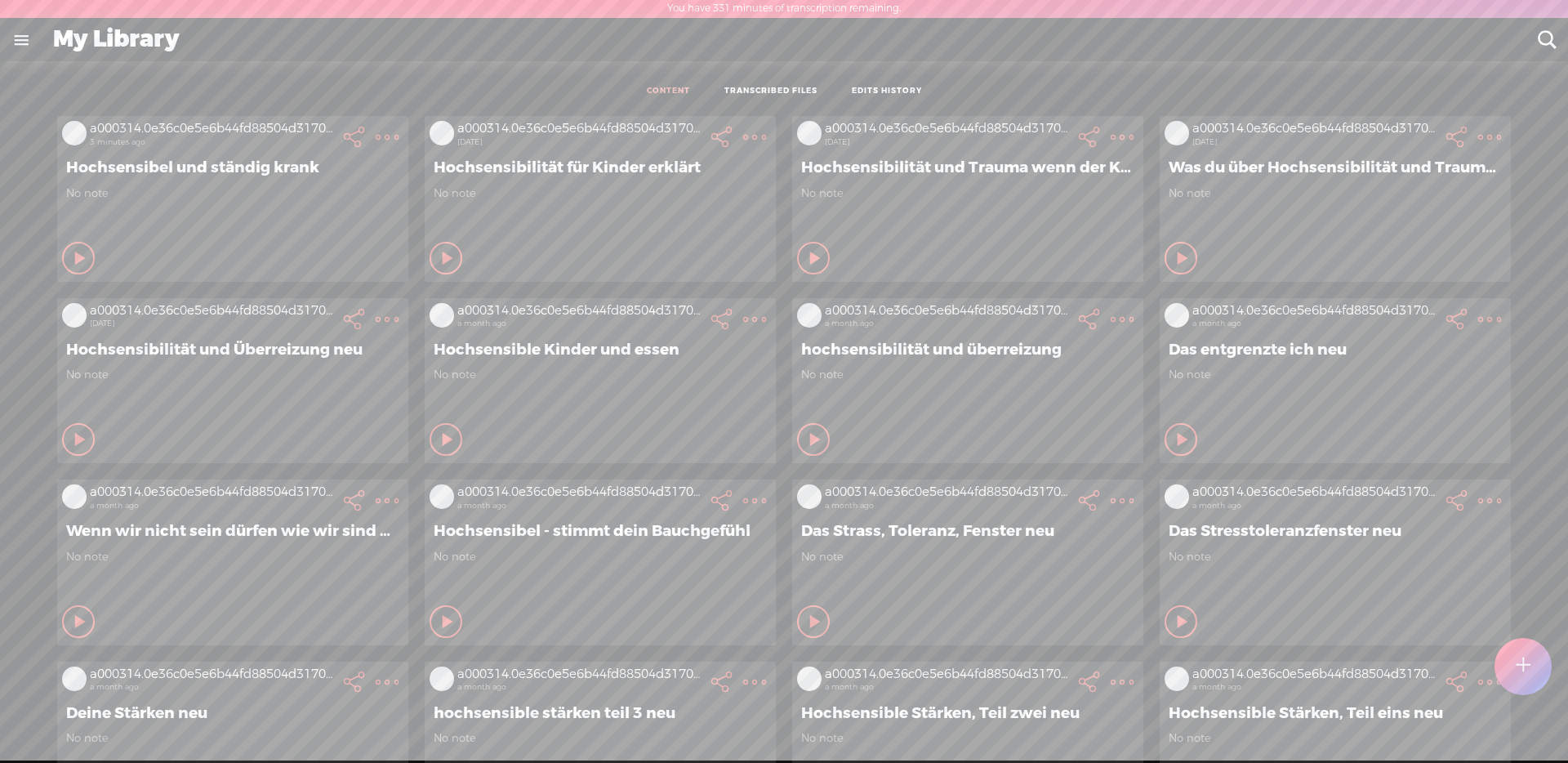
click at [376, 131] on t at bounding box center [386, 136] width 22 height 22
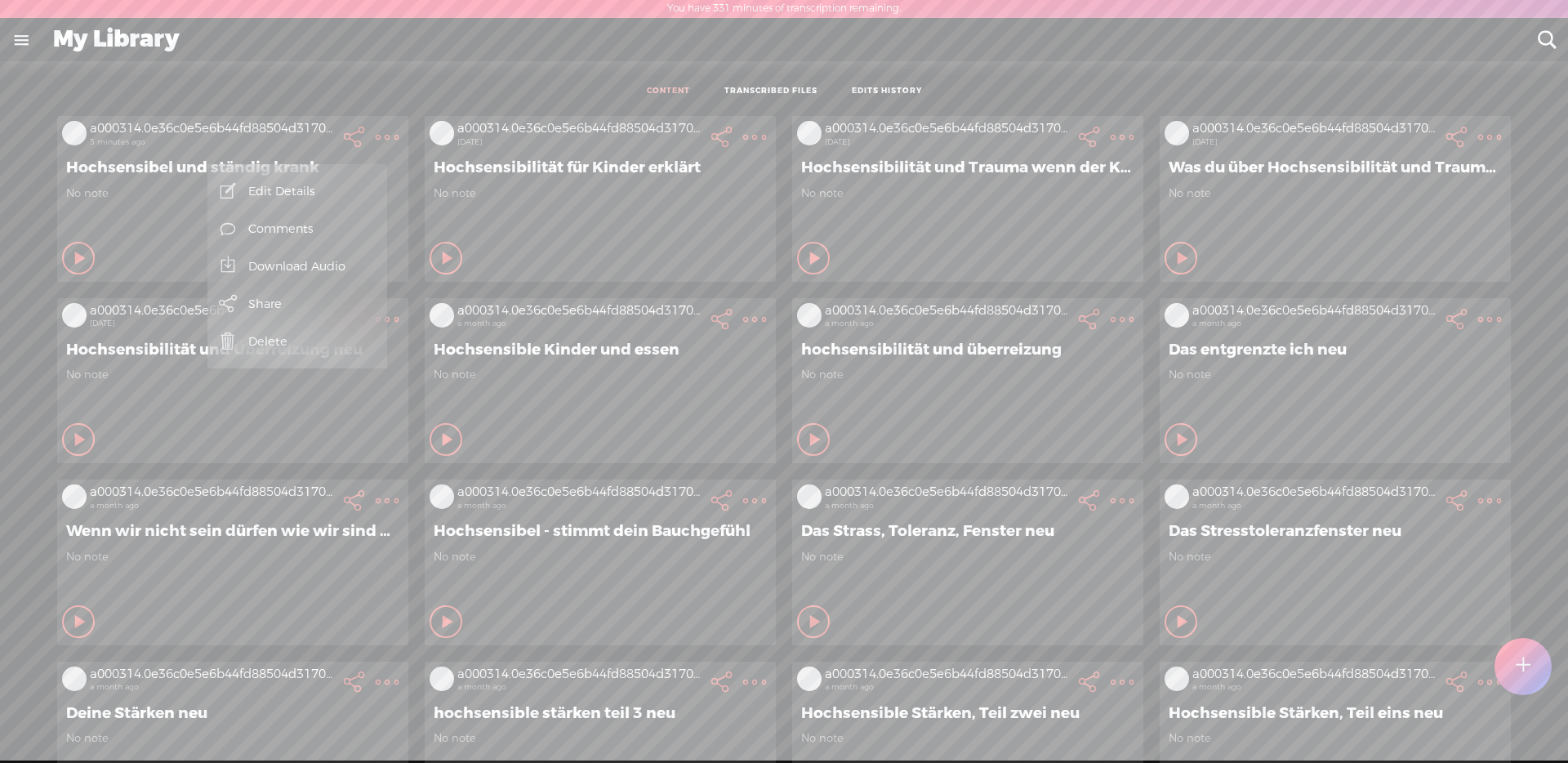
click at [307, 350] on link "Delete" at bounding box center [297, 341] width 164 height 38
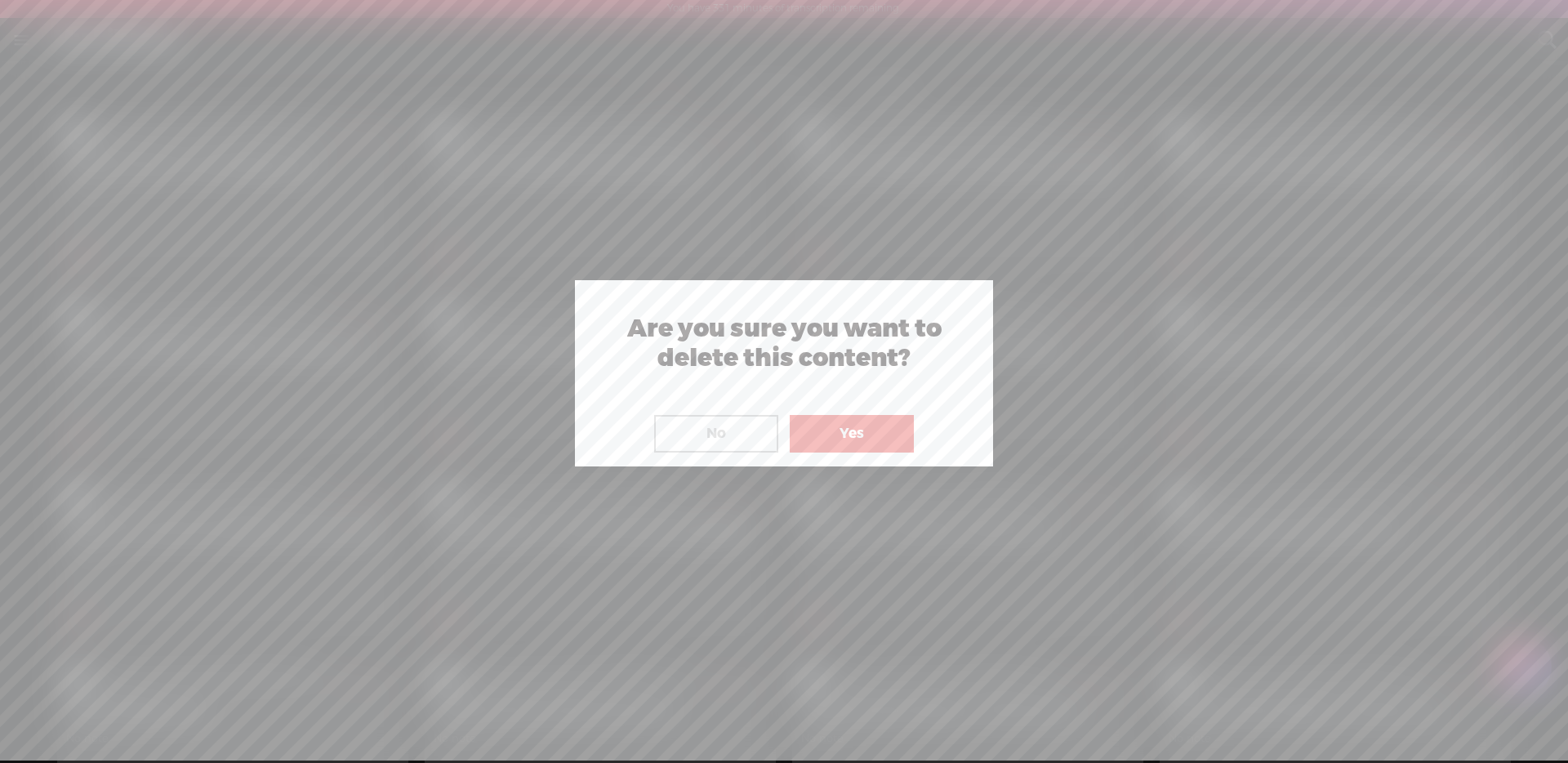
click at [861, 440] on button "Yes" at bounding box center [852, 433] width 125 height 38
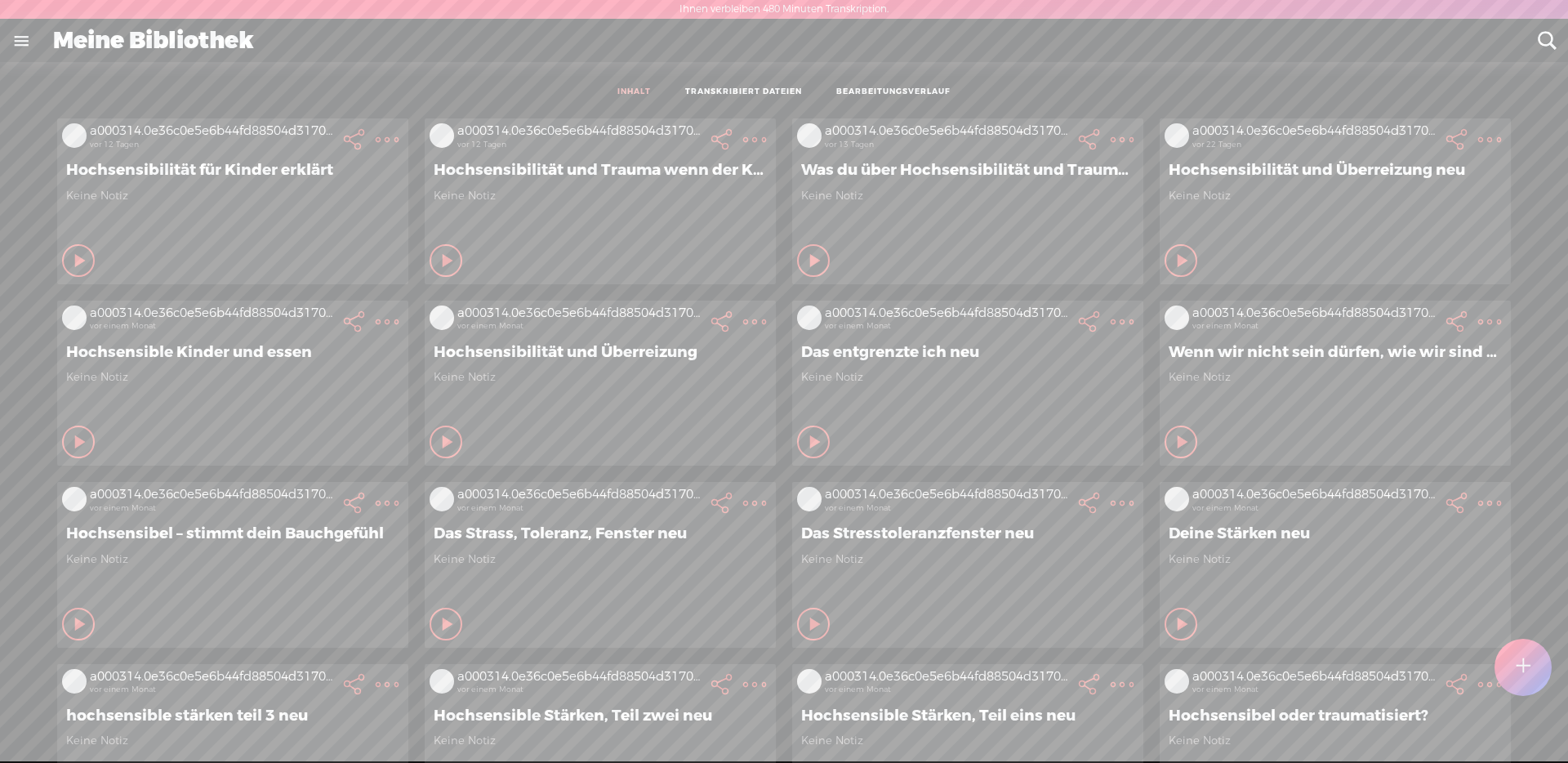
click at [1504, 671] on div at bounding box center [1522, 666] width 59 height 59
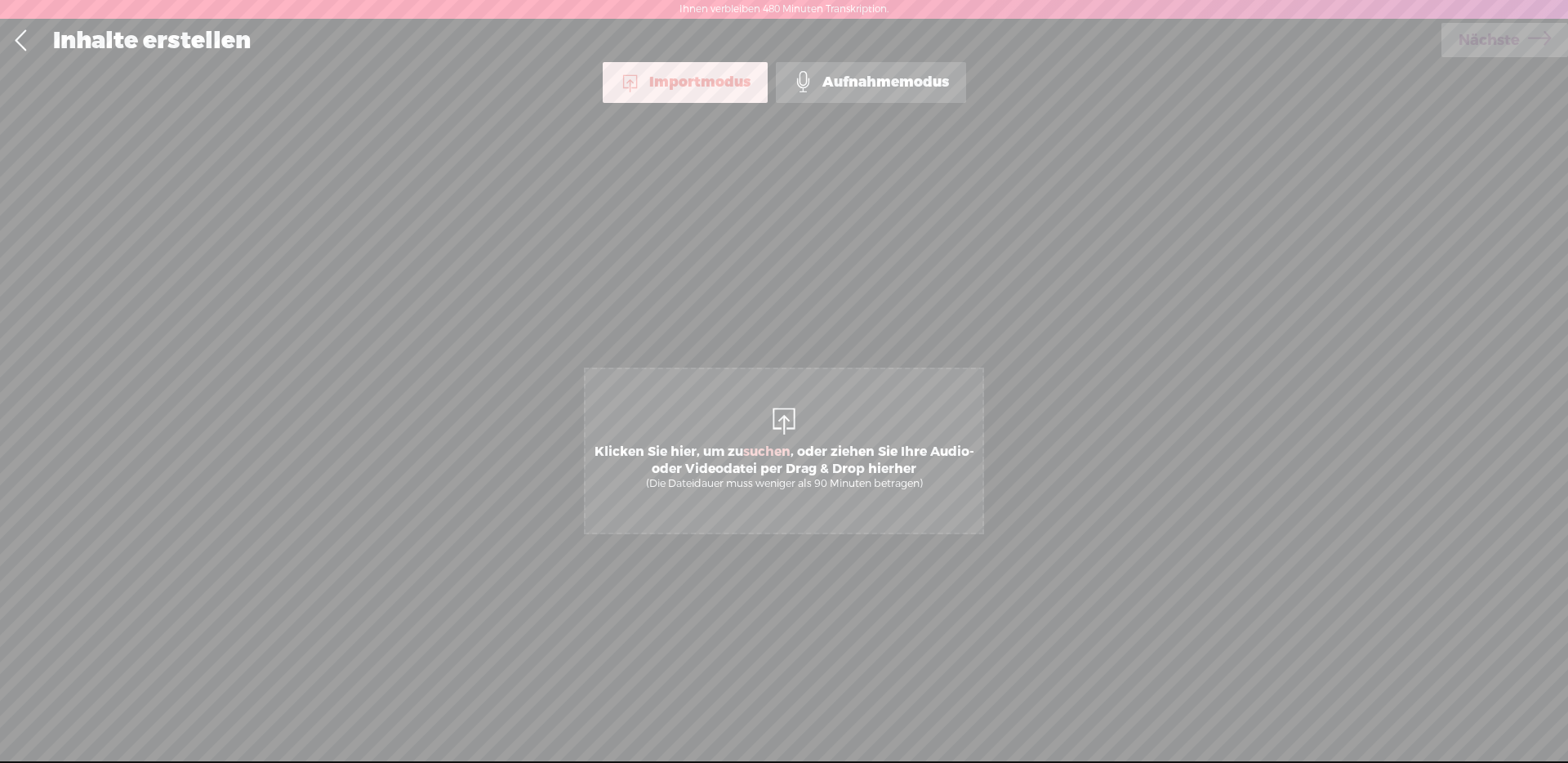
click at [839, 428] on span "Klicken Sie hier, um zu suchen , oder ziehen Sie Ihre Audio- oder Videodatei pe…" at bounding box center [784, 451] width 400 height 166
